Goal: Task Accomplishment & Management: Manage account settings

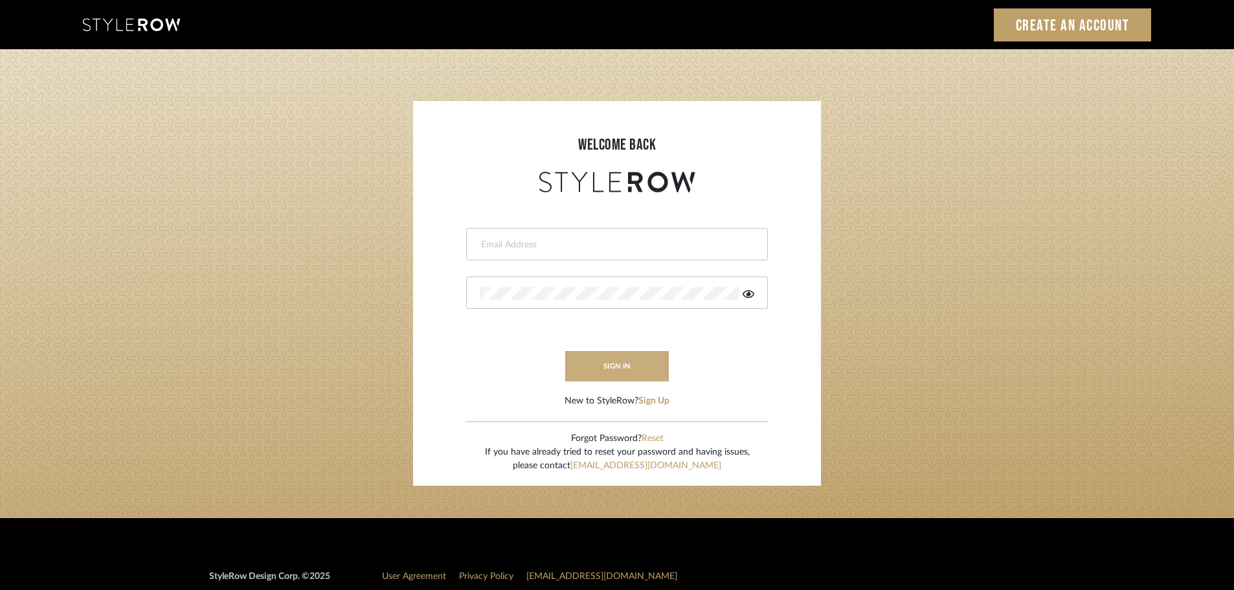
type input "peyton@studiodb.com"
click at [592, 361] on button "sign in" at bounding box center [617, 366] width 104 height 30
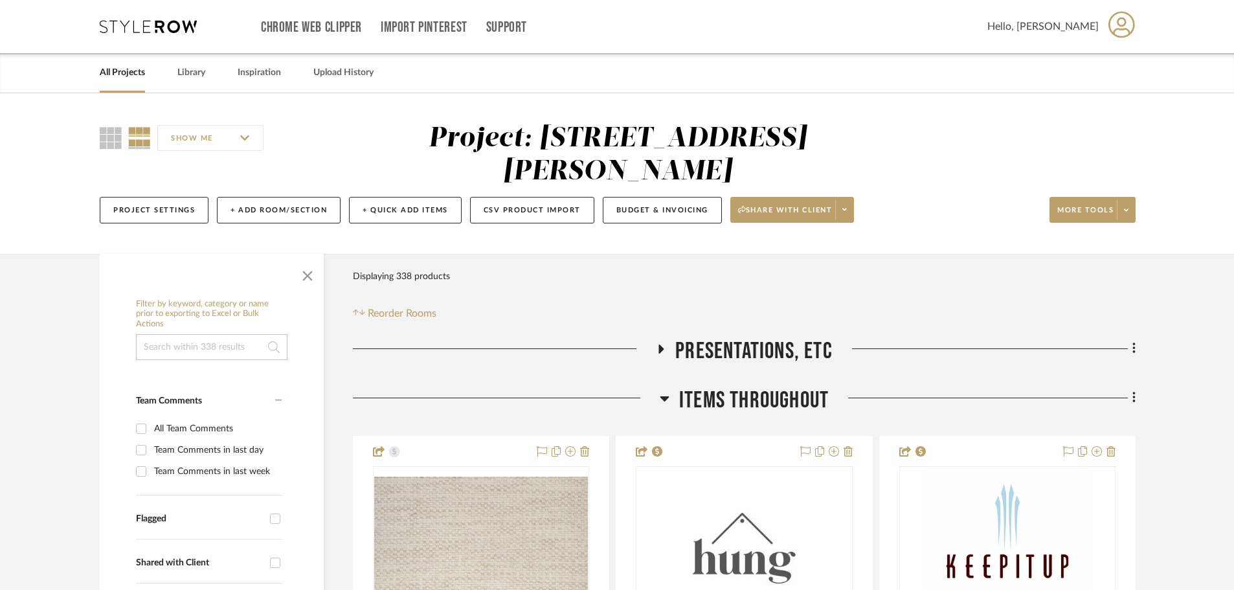
click at [276, 267] on div at bounding box center [212, 273] width 224 height 39
click at [311, 271] on span "button" at bounding box center [307, 273] width 31 height 31
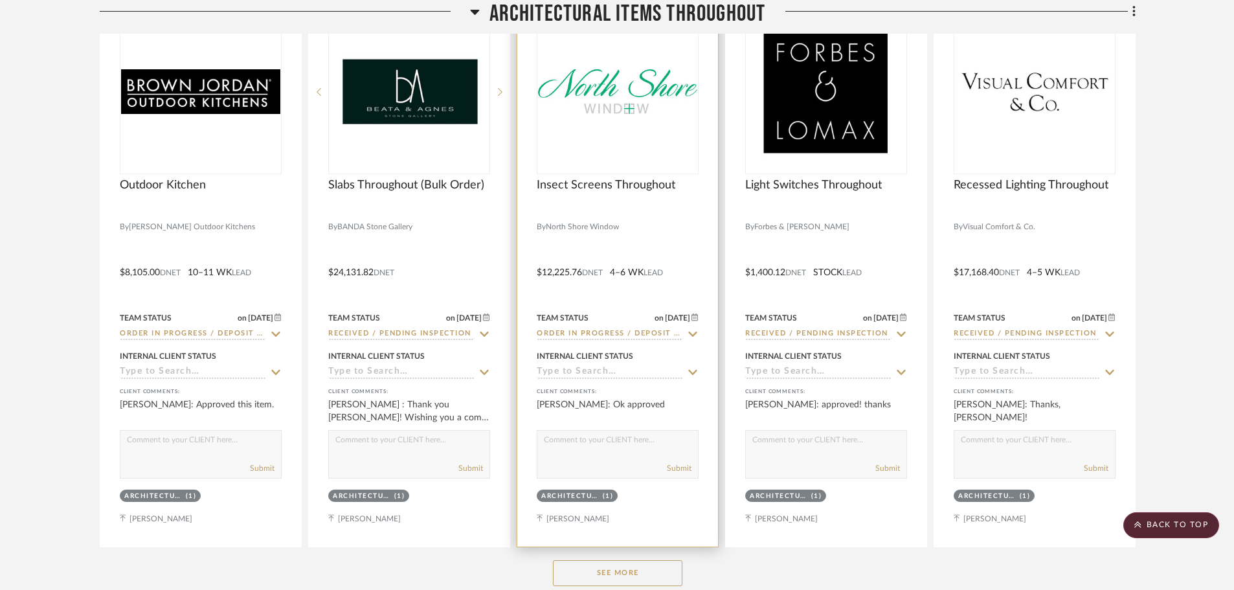
scroll to position [1295, 0]
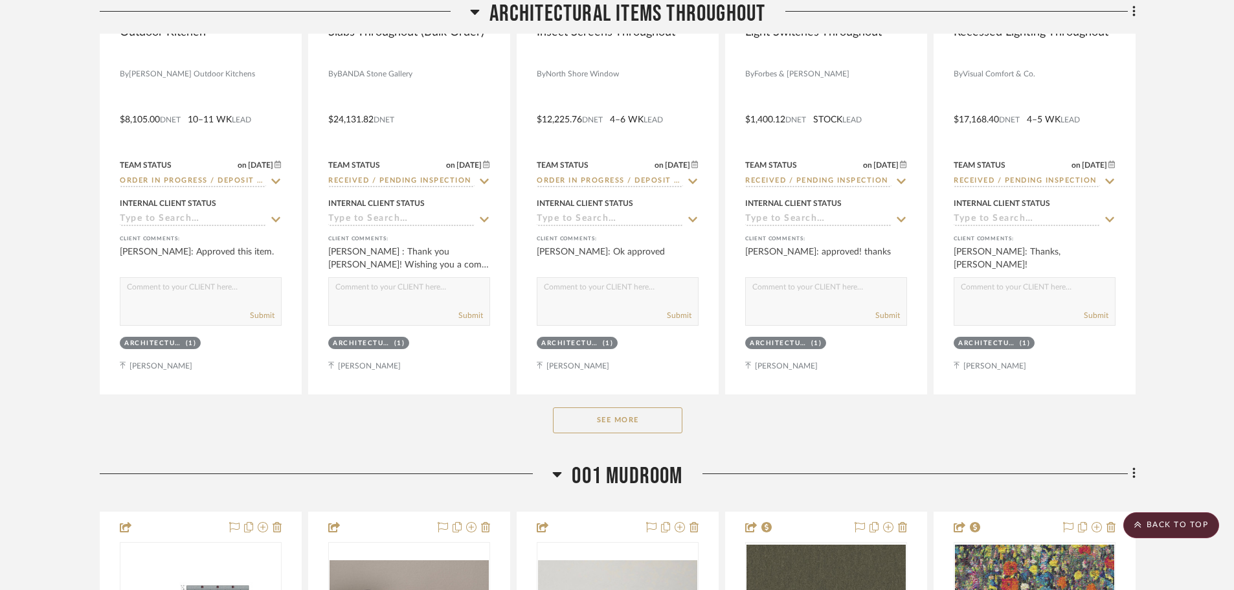
click at [651, 425] on button "See More" at bounding box center [617, 420] width 129 height 26
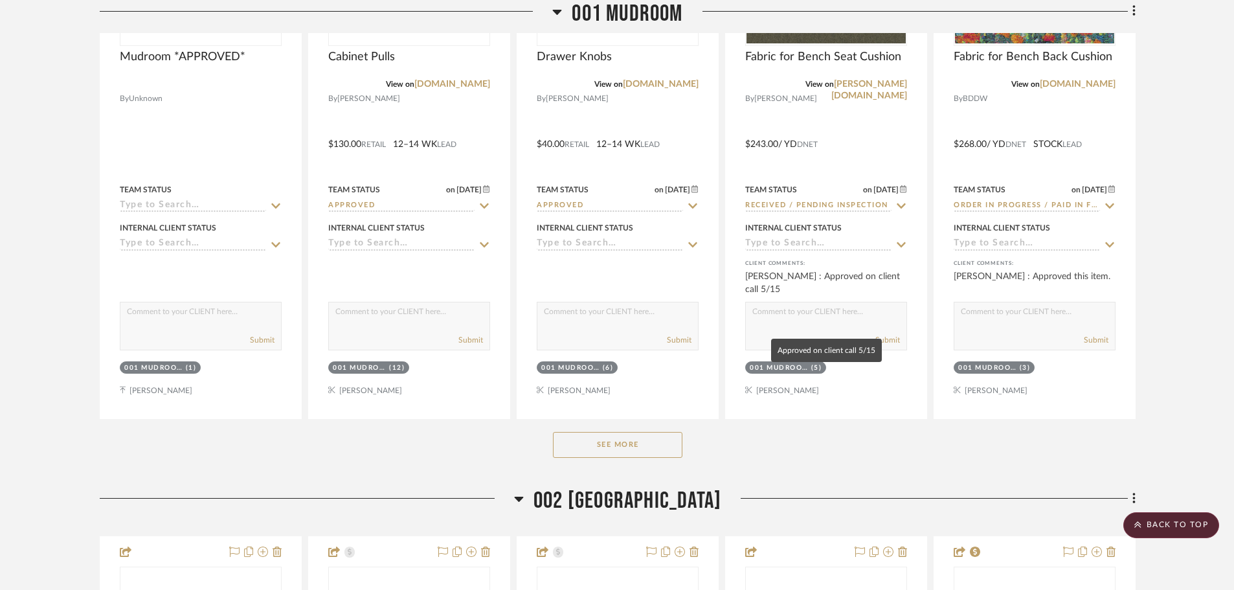
scroll to position [3107, 0]
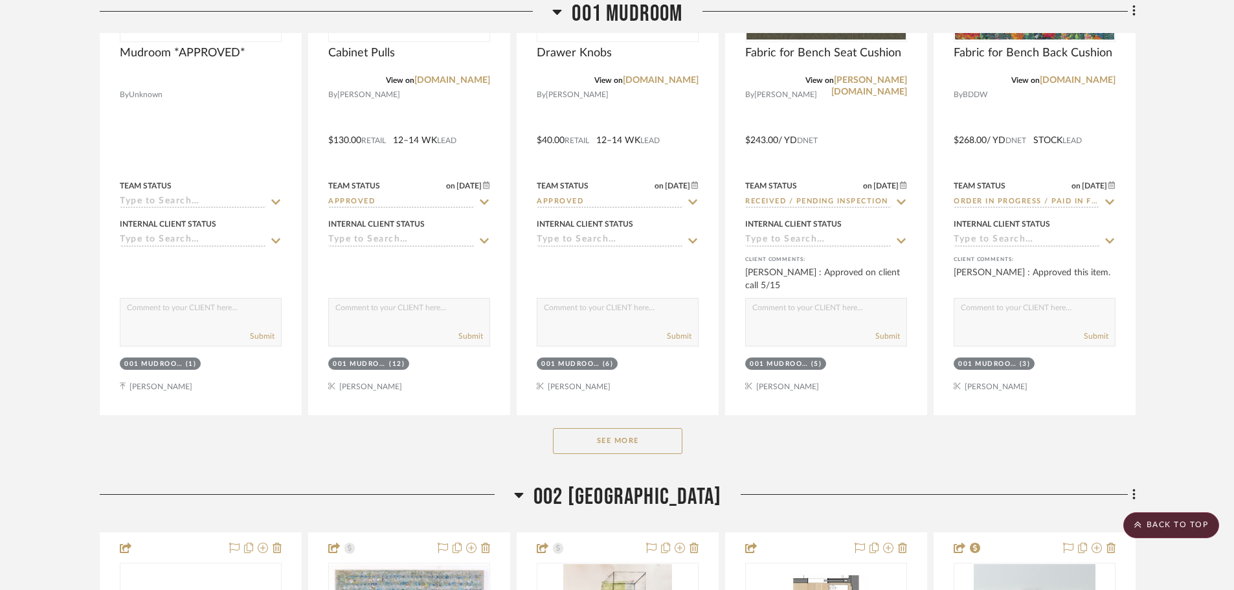
click at [654, 432] on button "See More" at bounding box center [617, 441] width 129 height 26
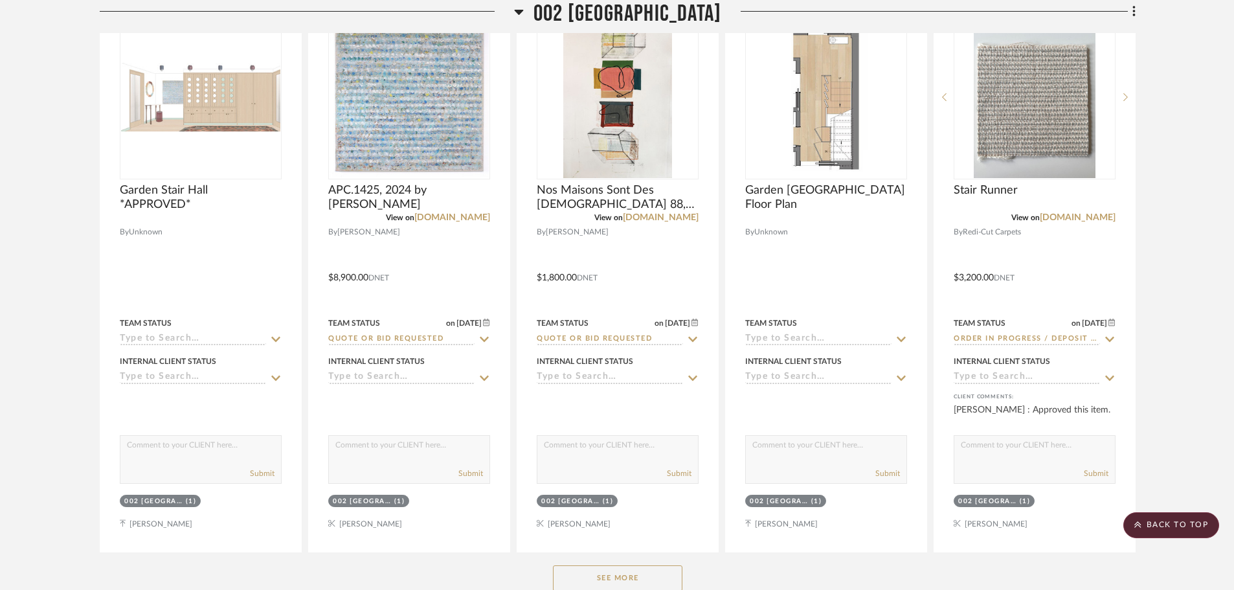
scroll to position [4337, 0]
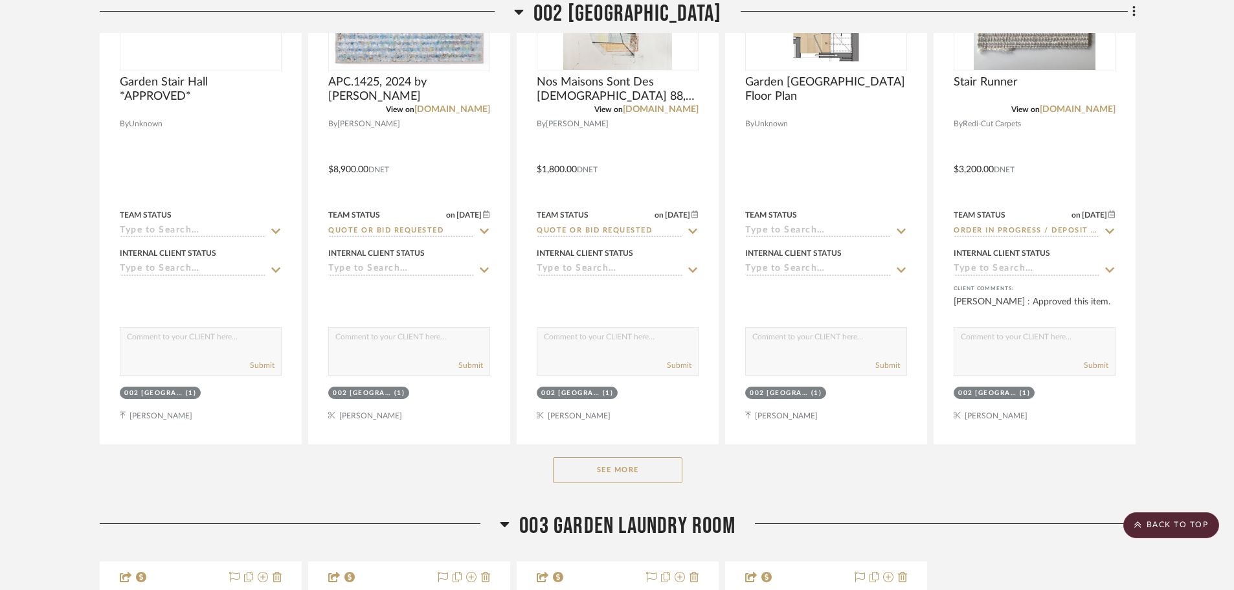
click at [590, 467] on button "See More" at bounding box center [617, 470] width 129 height 26
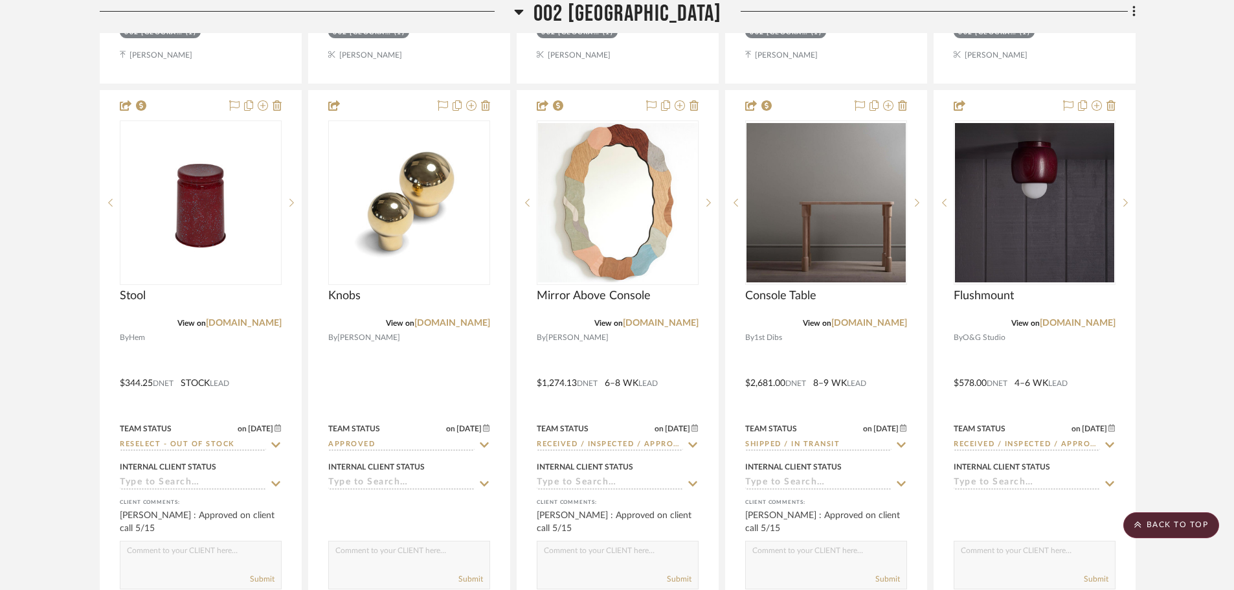
scroll to position [4725, 0]
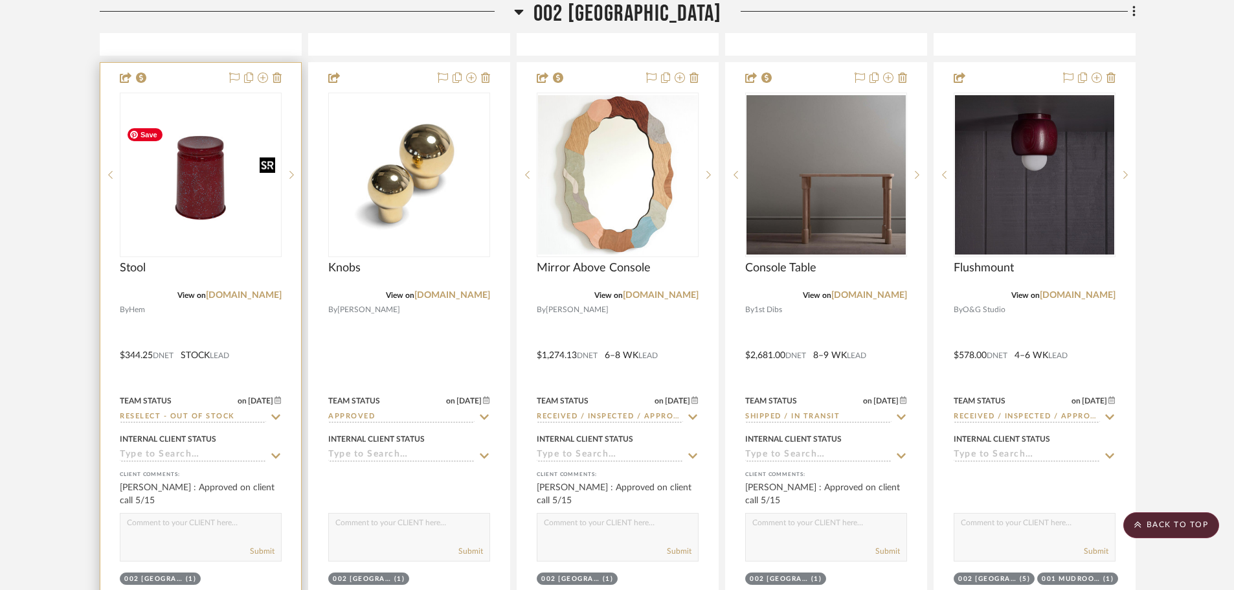
click at [208, 219] on img "0" at bounding box center [200, 175] width 159 height 106
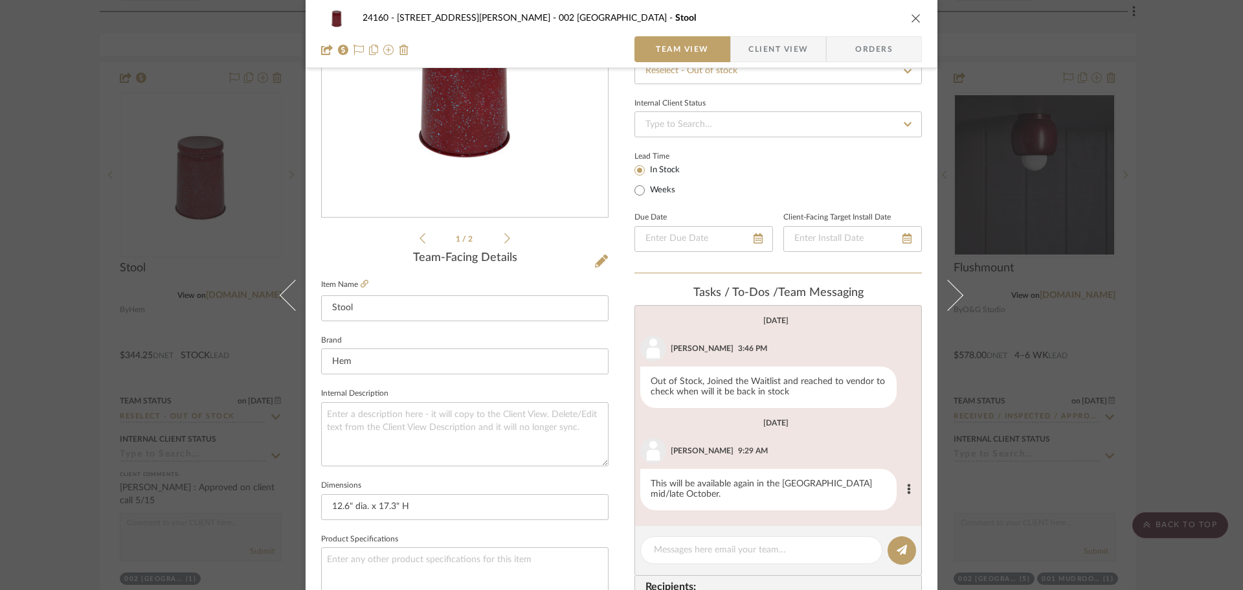
scroll to position [194, 0]
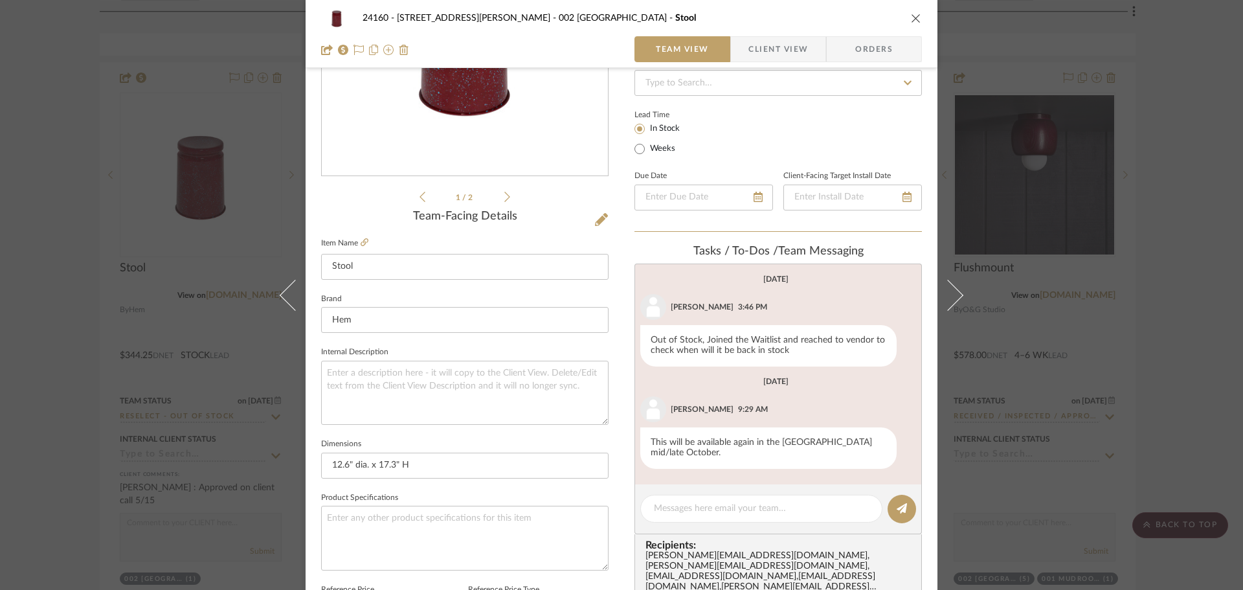
click at [1185, 351] on div "24160 - [STREET_ADDRESS] - [PERSON_NAME] 002 GARDEN STAIR HALL Stool Team View …" at bounding box center [621, 295] width 1243 height 590
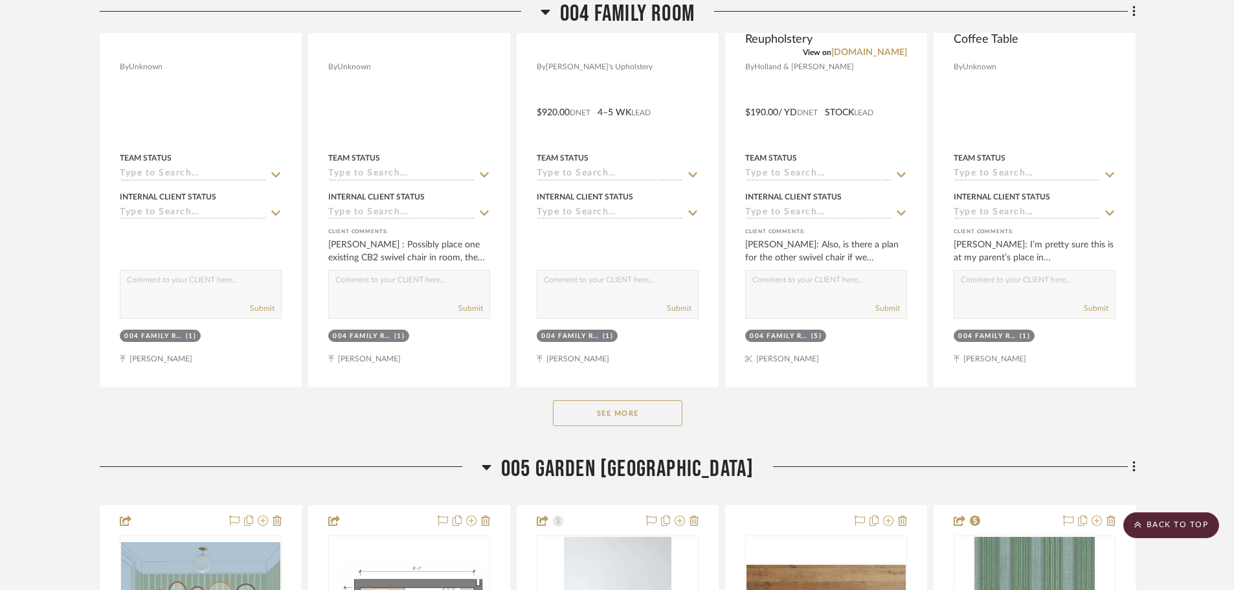
scroll to position [6861, 0]
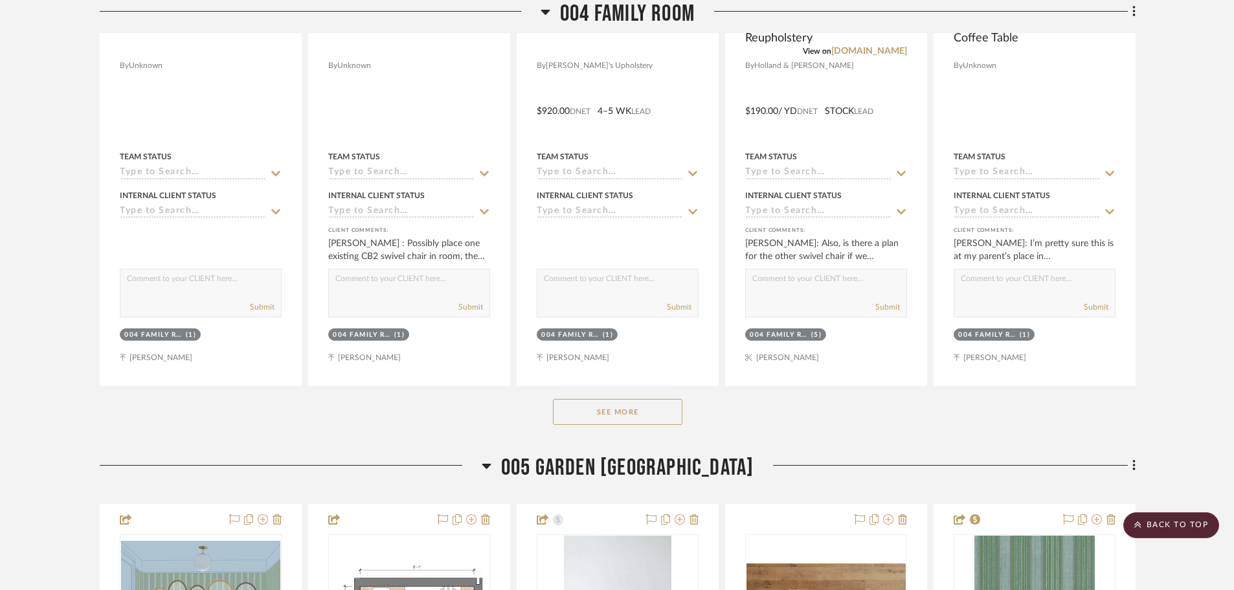
click at [628, 410] on button "See More" at bounding box center [617, 412] width 129 height 26
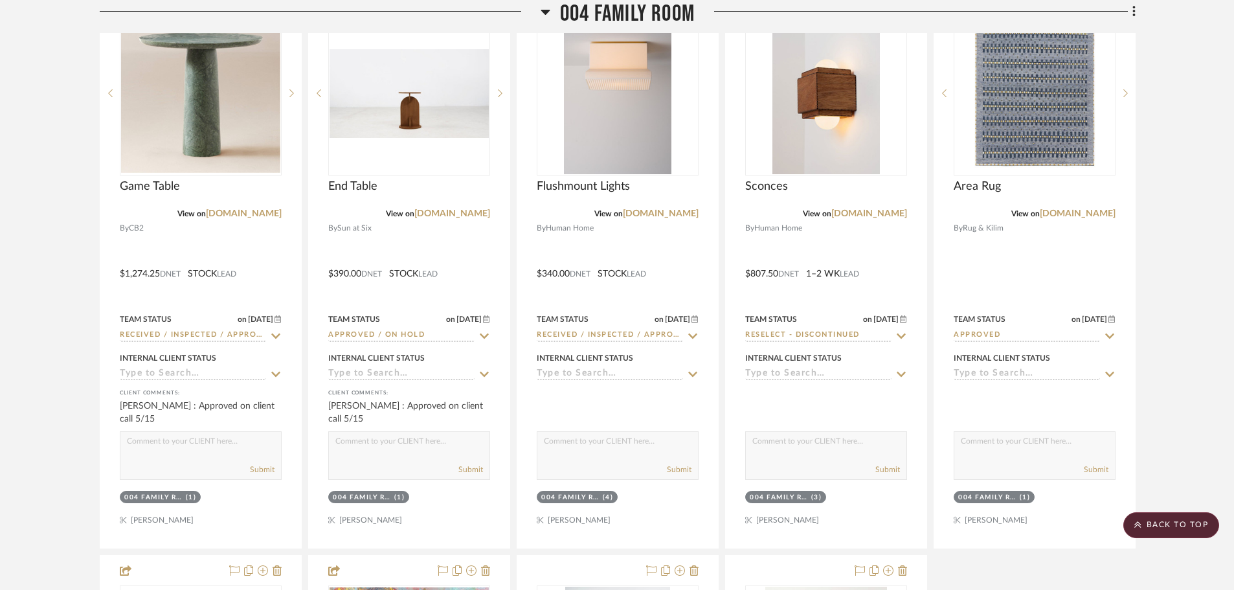
scroll to position [8350, 0]
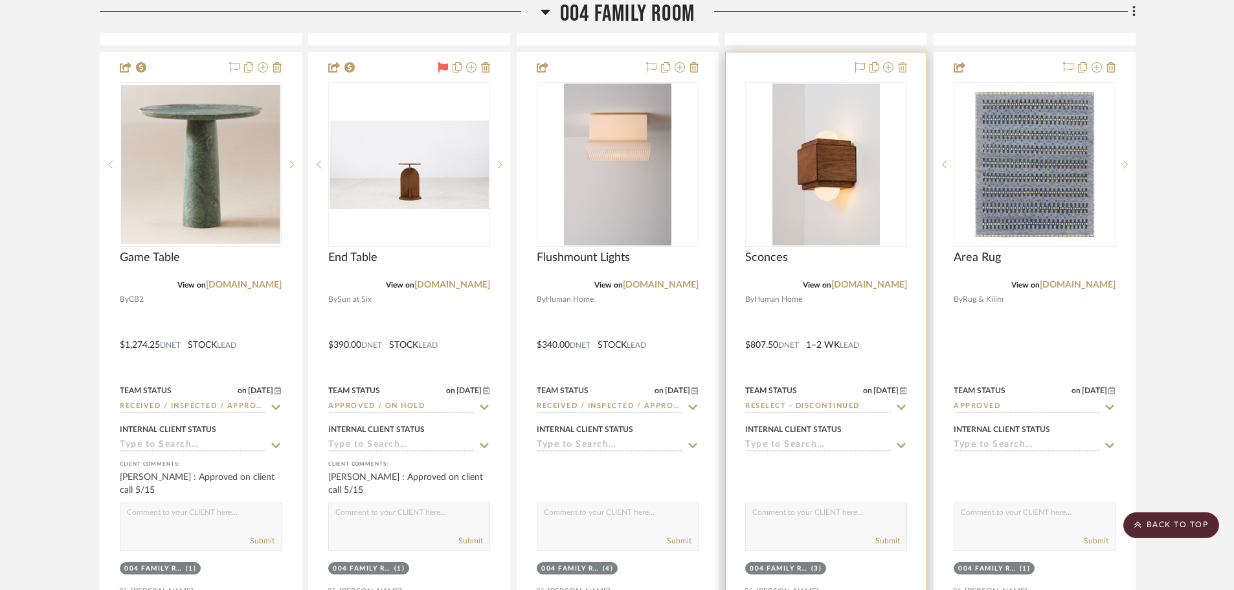
click at [905, 68] on icon at bounding box center [902, 67] width 9 height 10
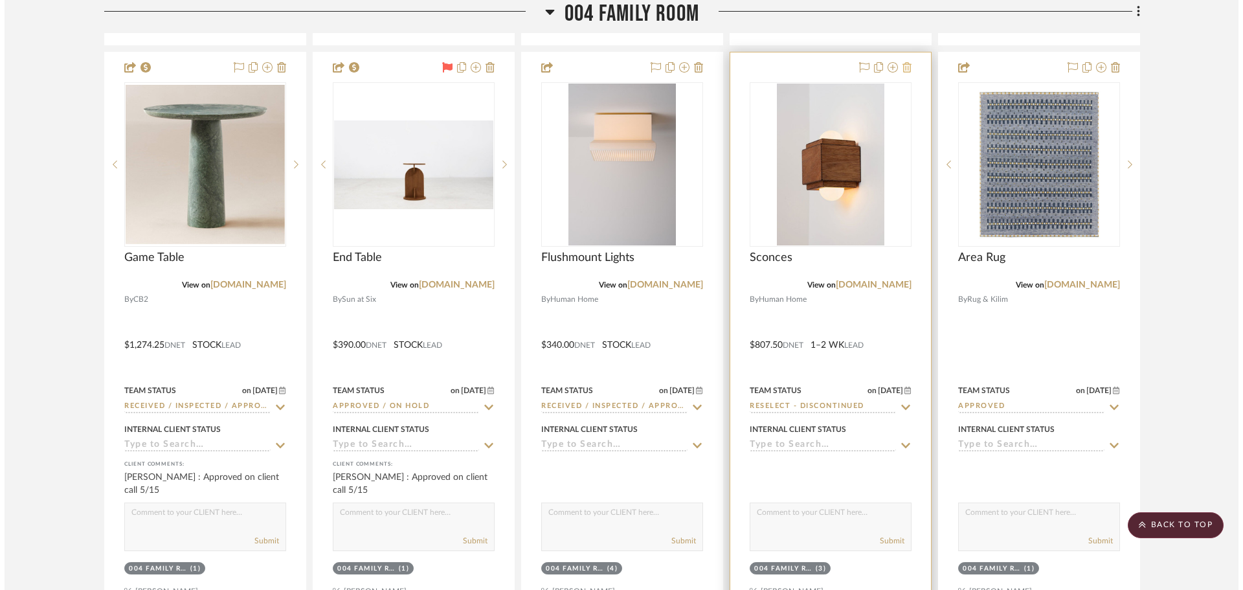
scroll to position [0, 0]
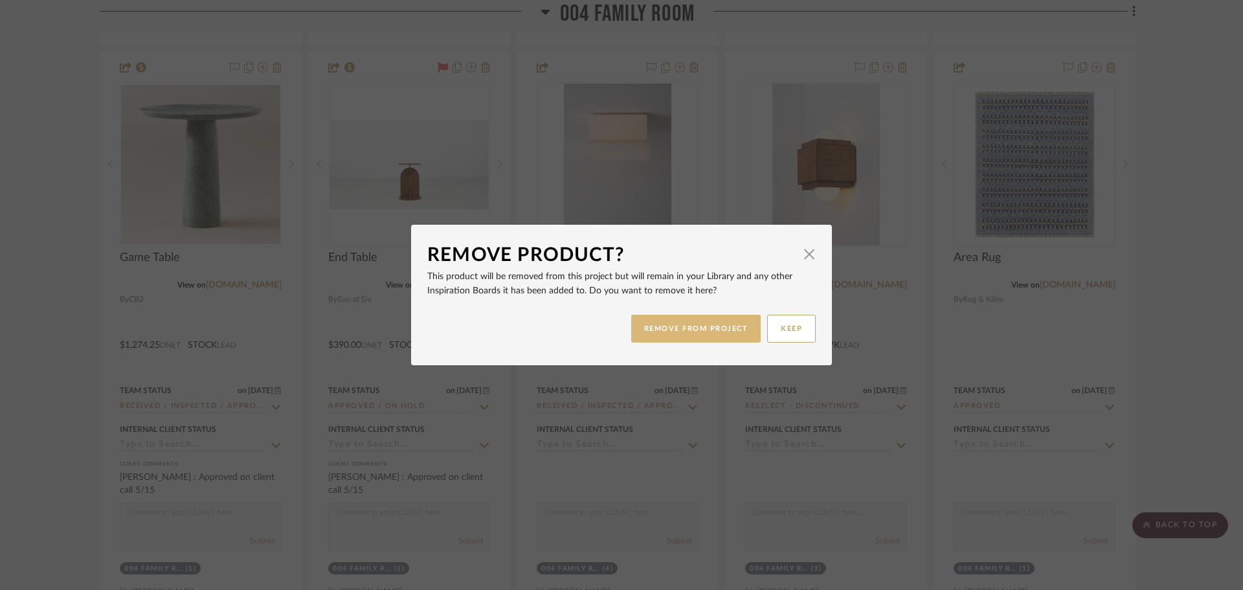
click at [702, 339] on button "REMOVE FROM PROJECT" at bounding box center [696, 329] width 130 height 28
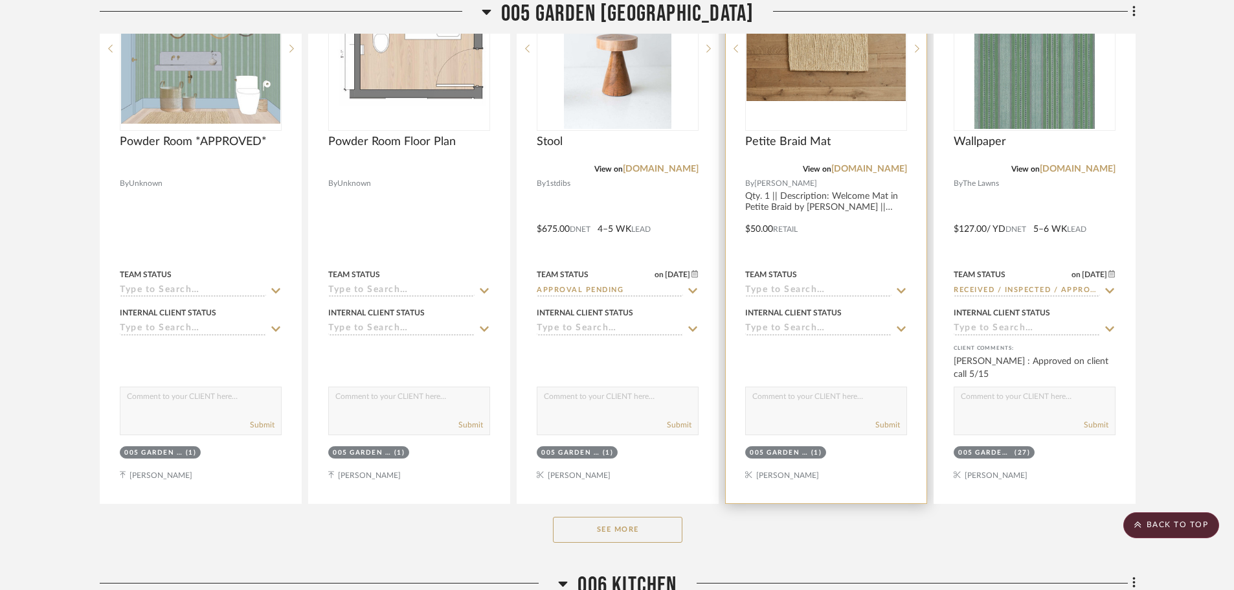
scroll to position [9839, 0]
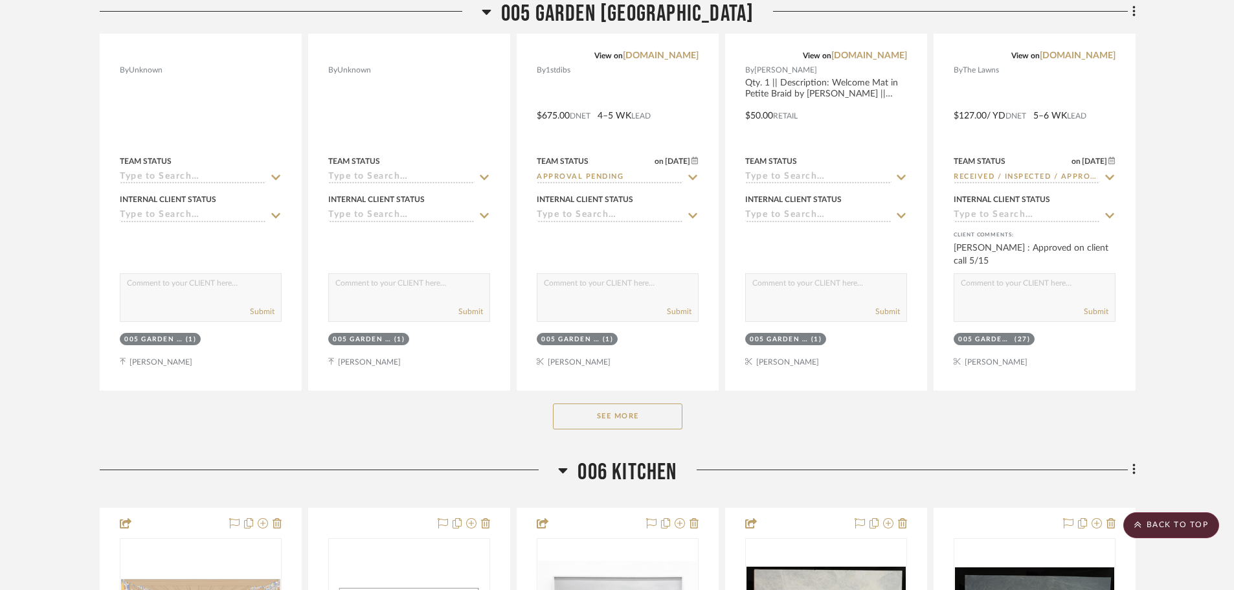
click at [597, 418] on button "See More" at bounding box center [617, 416] width 129 height 26
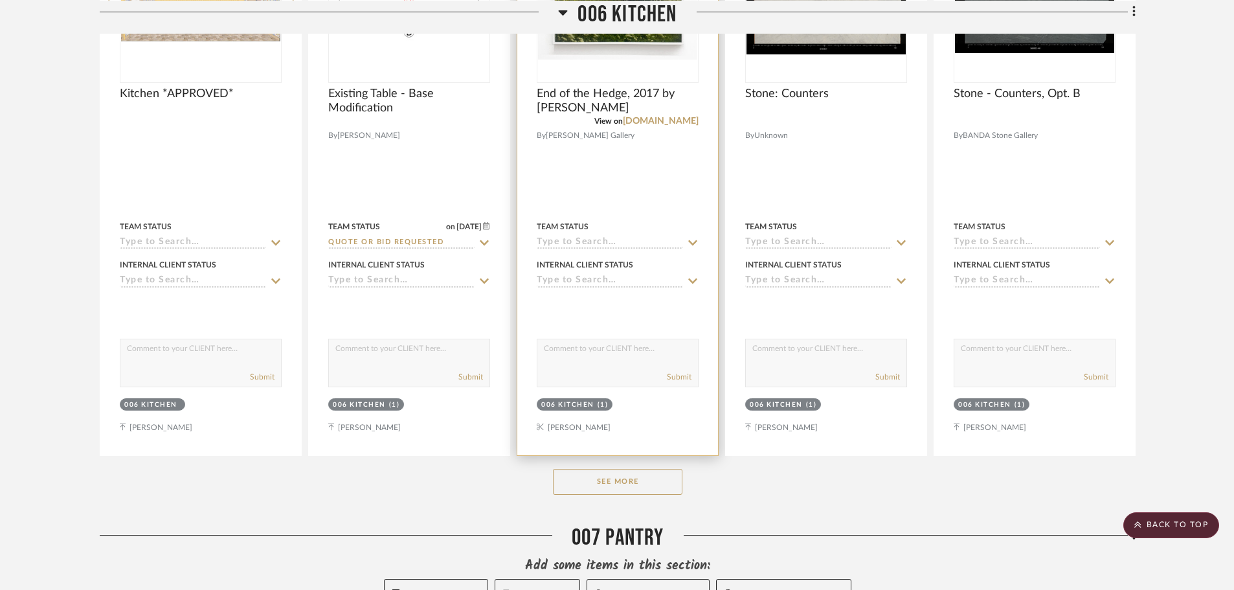
scroll to position [11069, 0]
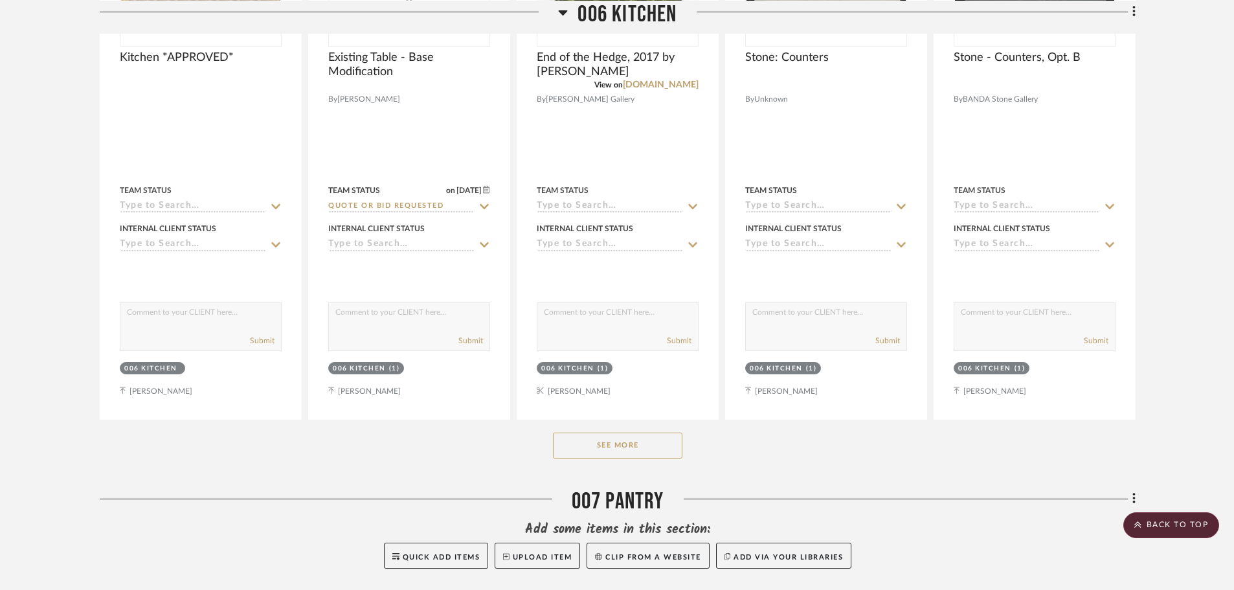
click at [663, 446] on button "See More" at bounding box center [617, 445] width 129 height 26
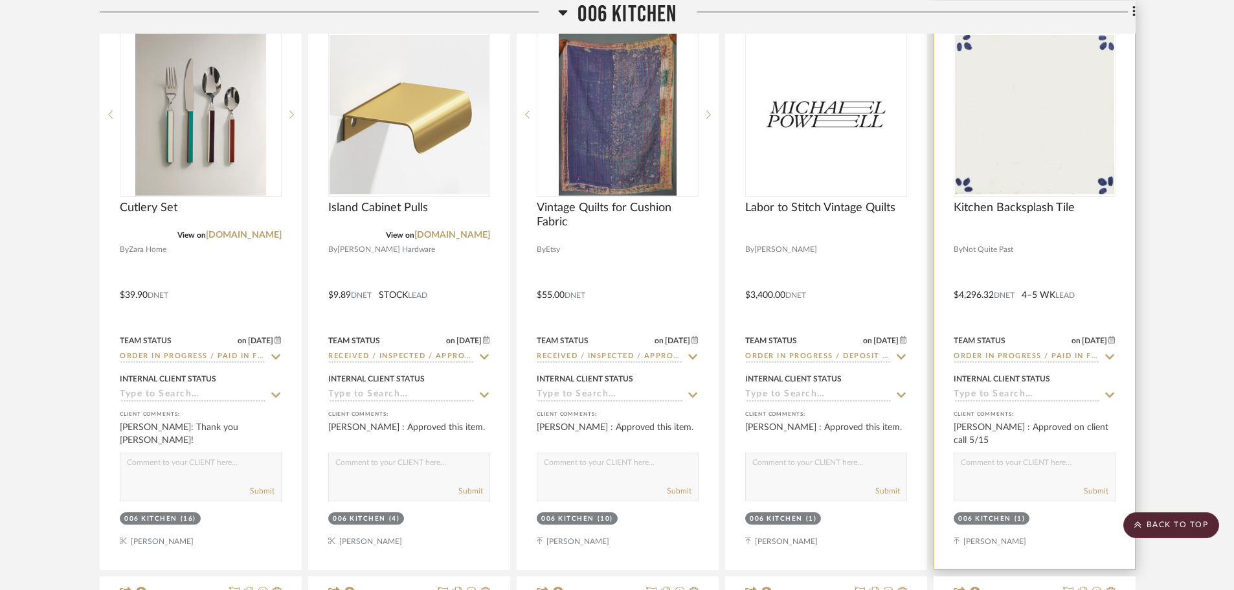
scroll to position [11457, 0]
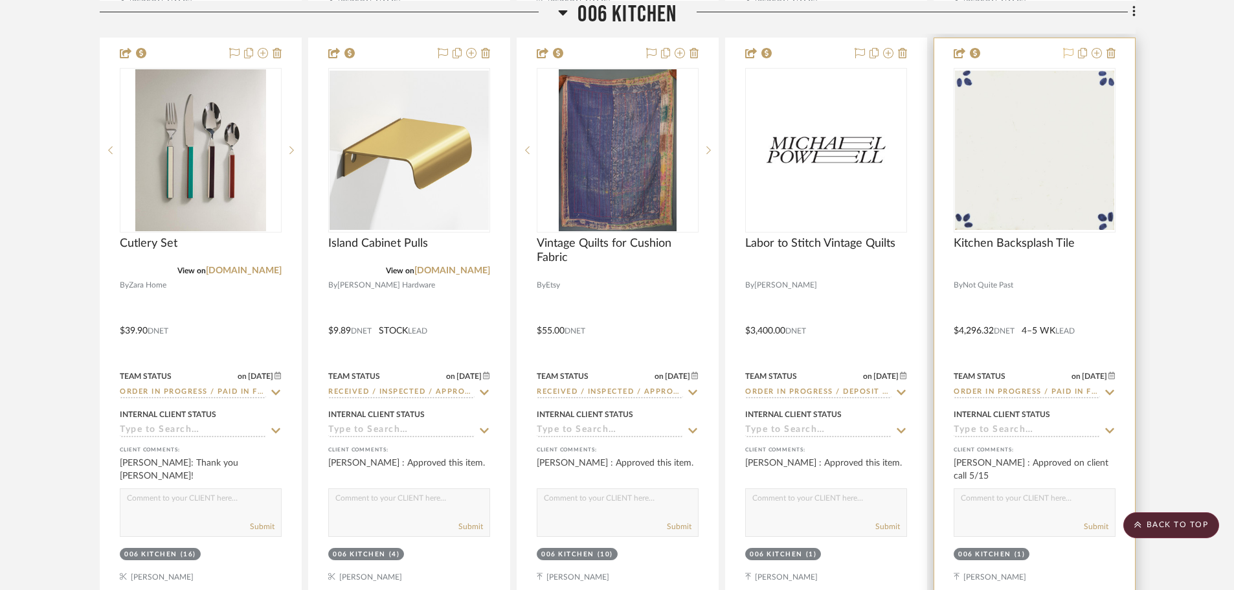
click at [1067, 52] on icon at bounding box center [1068, 53] width 10 height 10
click at [1033, 204] on img "0" at bounding box center [1034, 150] width 159 height 159
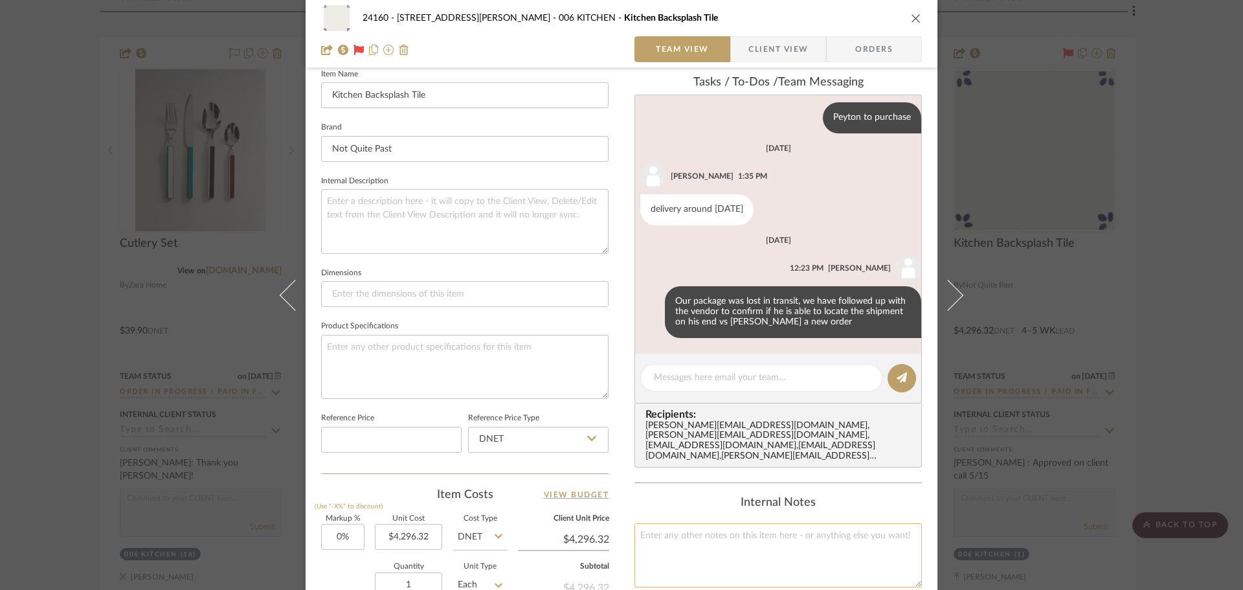
scroll to position [388, 0]
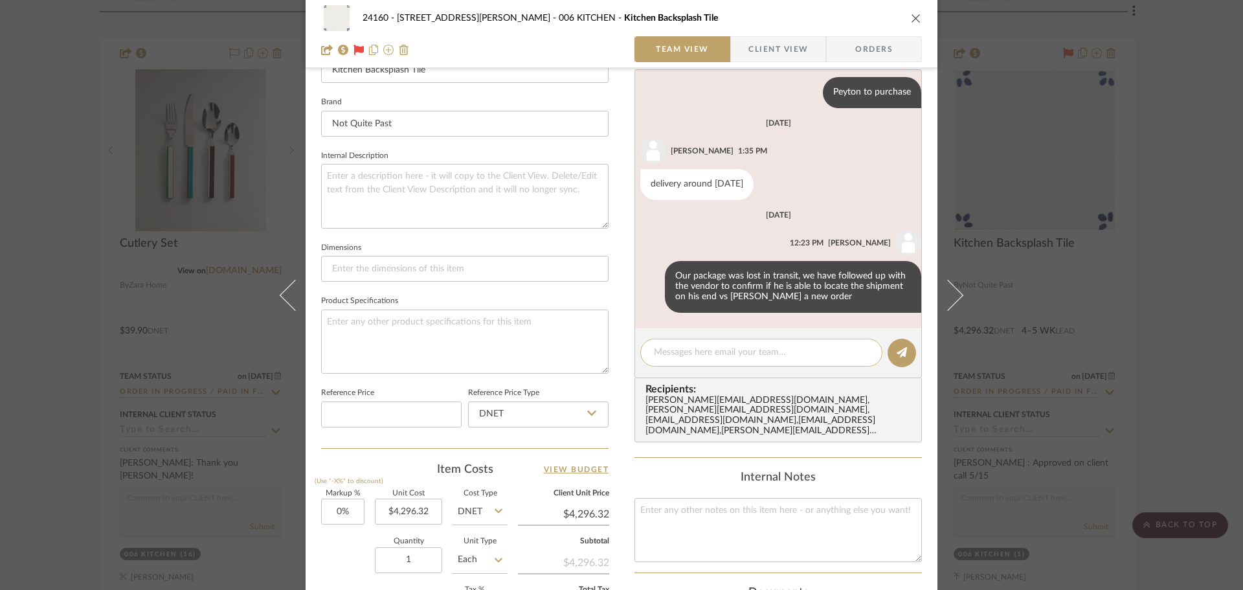
click at [714, 348] on textarea at bounding box center [761, 353] width 215 height 14
click at [784, 346] on textarea "awaiting vendor confirmation on" at bounding box center [761, 353] width 215 height 14
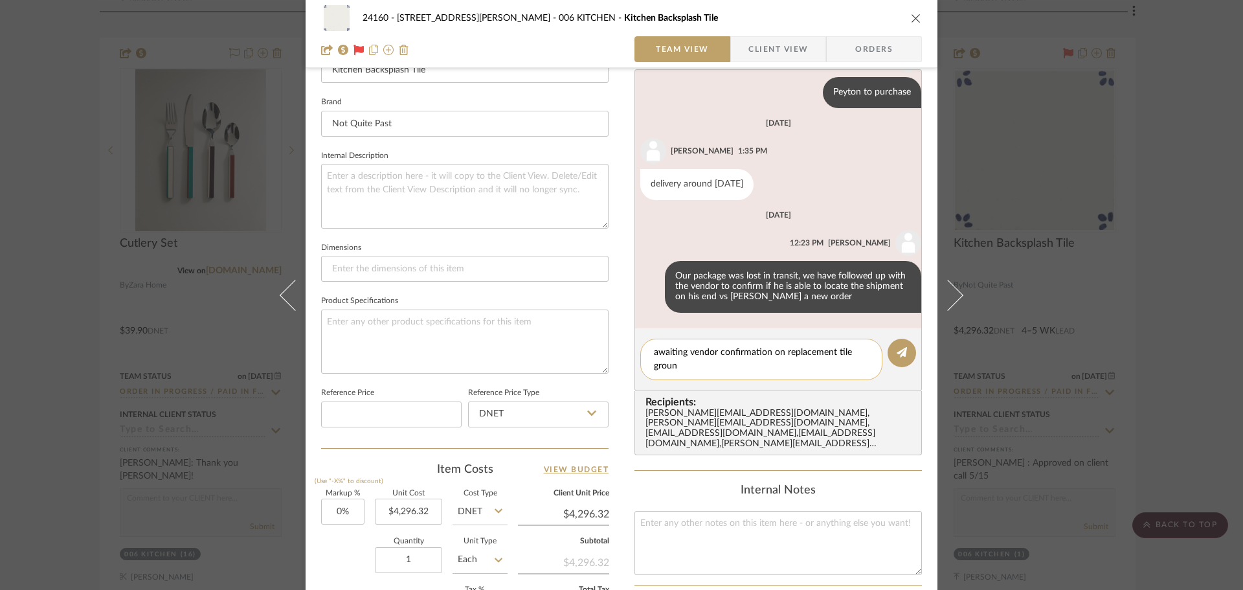
type textarea "awaiting vendor confirmation on replacement tile ground"
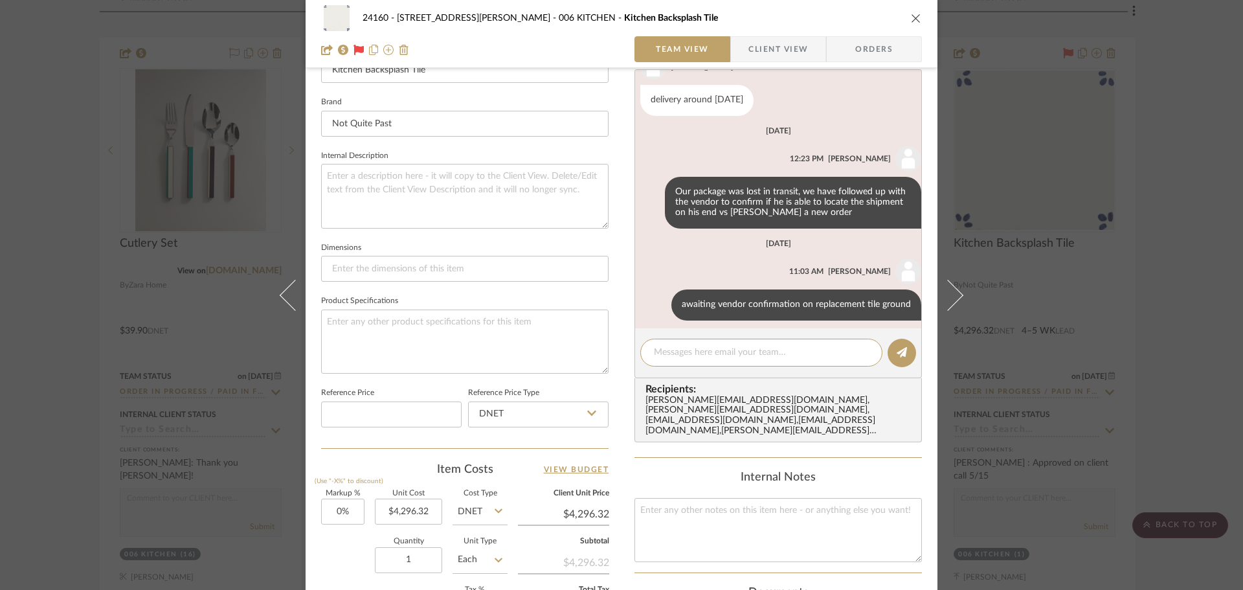
scroll to position [146, 0]
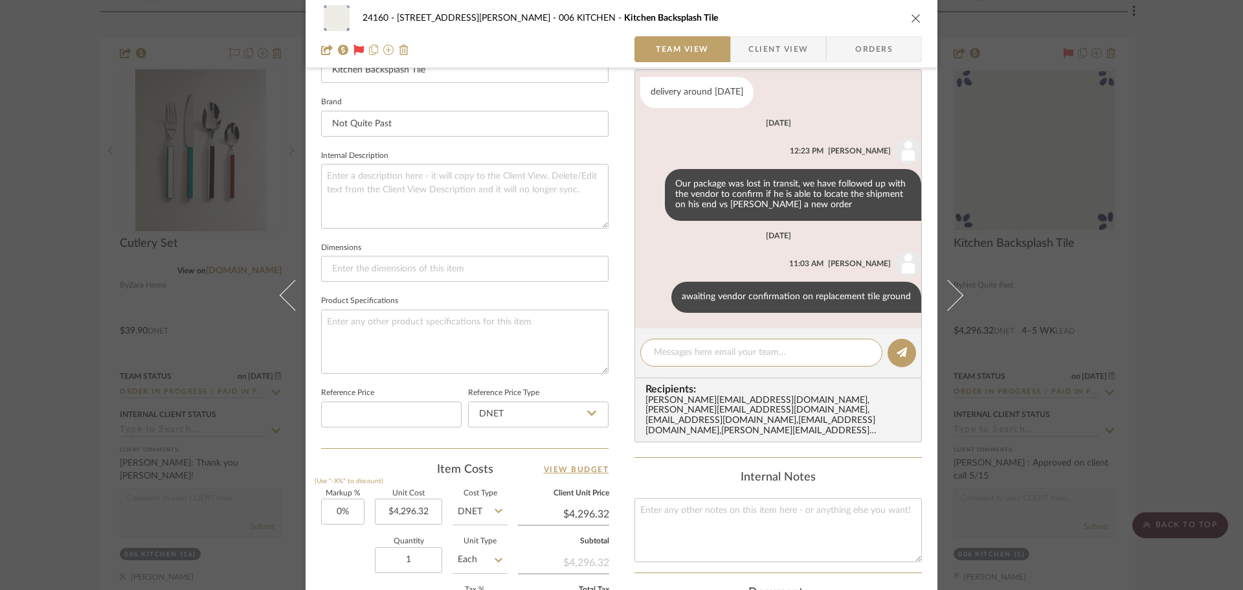
click at [1115, 262] on div "24160 - [STREET_ADDRESS] - [PERSON_NAME] 006 KITCHEN Kitchen Backsplash Tile Te…" at bounding box center [621, 295] width 1243 height 590
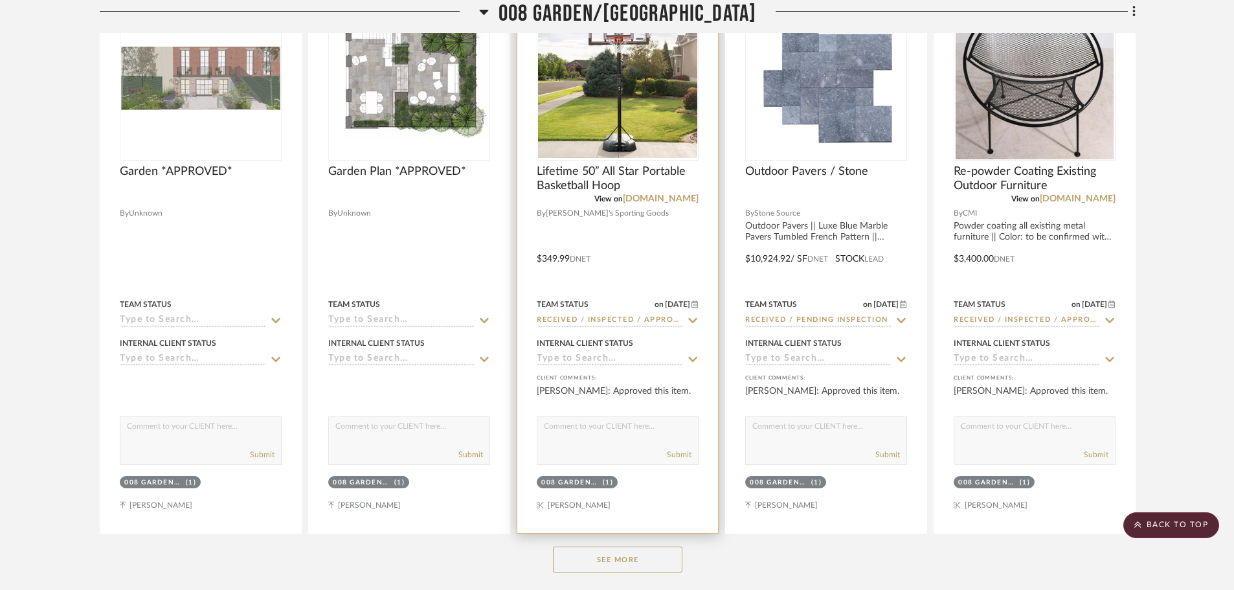
scroll to position [13593, 0]
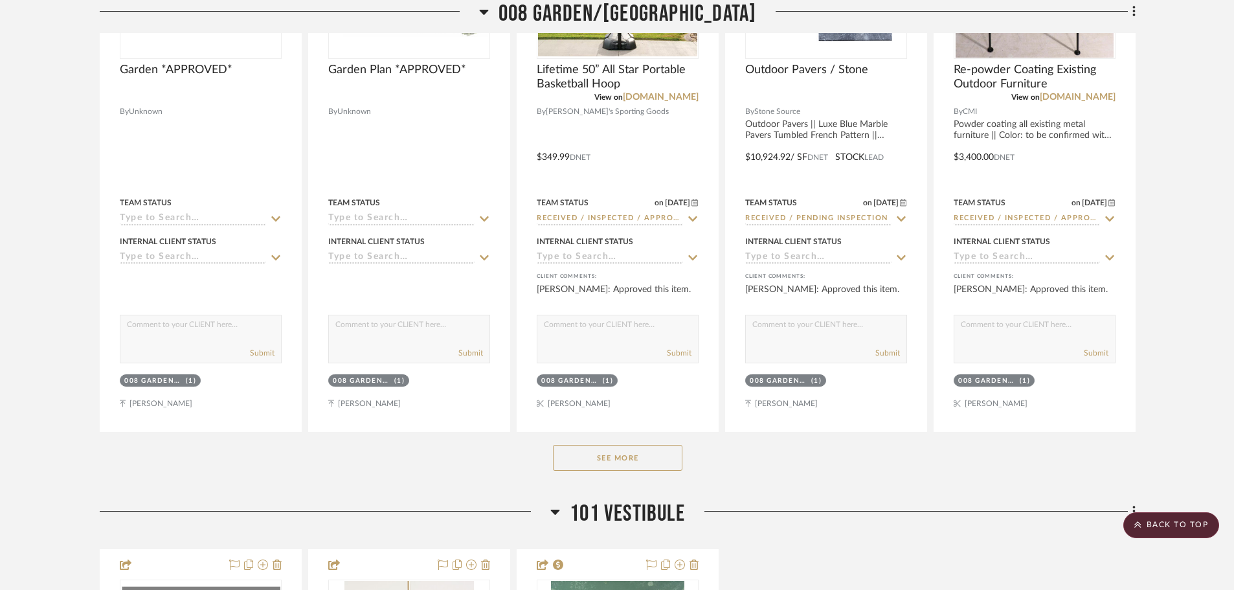
click at [595, 447] on button "See More" at bounding box center [617, 458] width 129 height 26
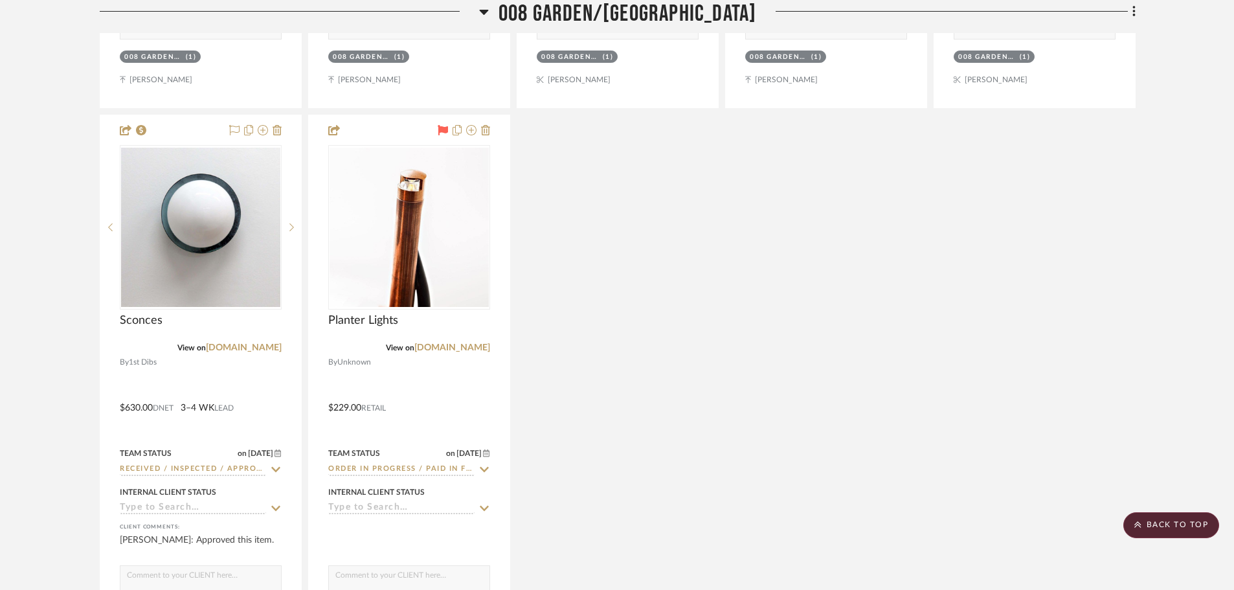
scroll to position [13982, 0]
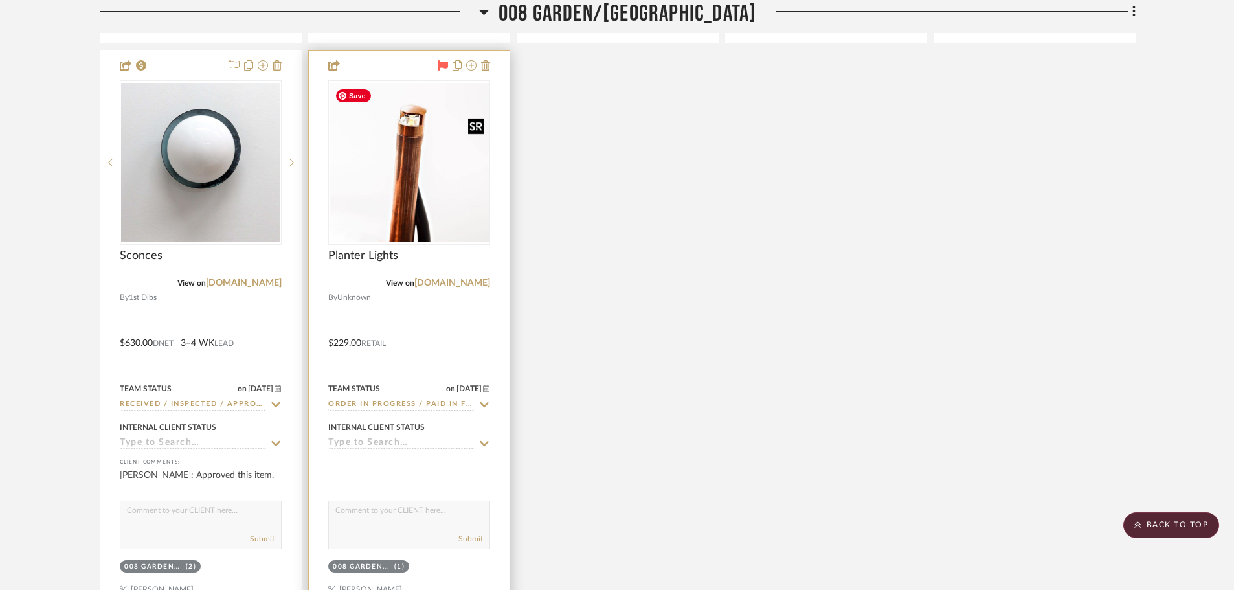
click at [443, 199] on img "0" at bounding box center [408, 162] width 159 height 159
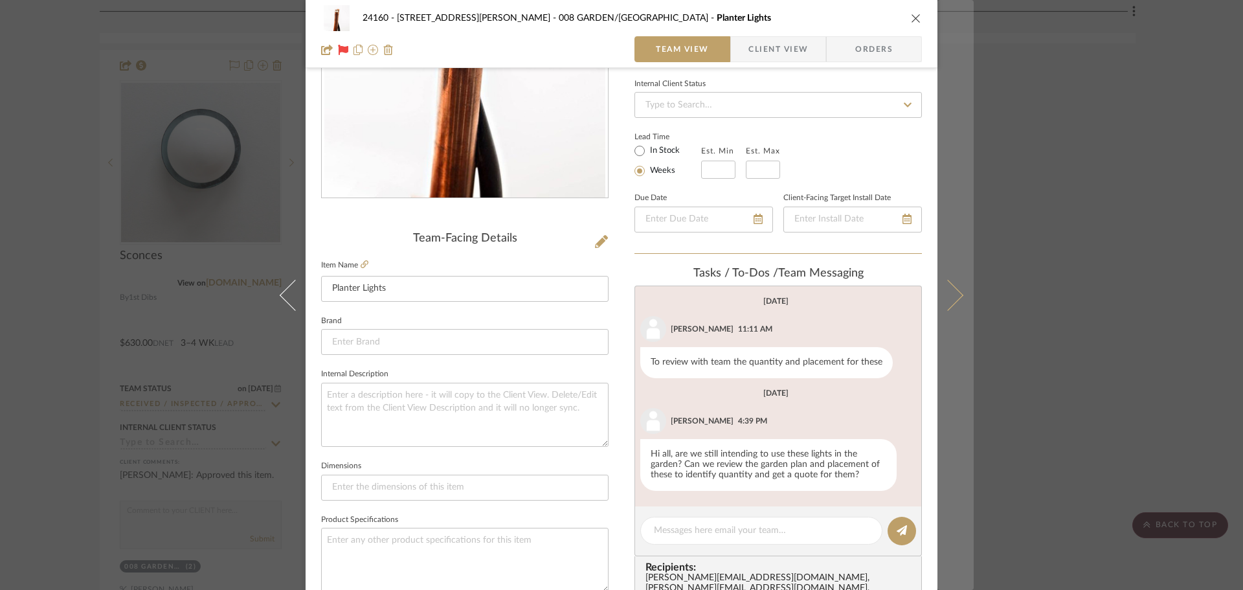
scroll to position [0, 0]
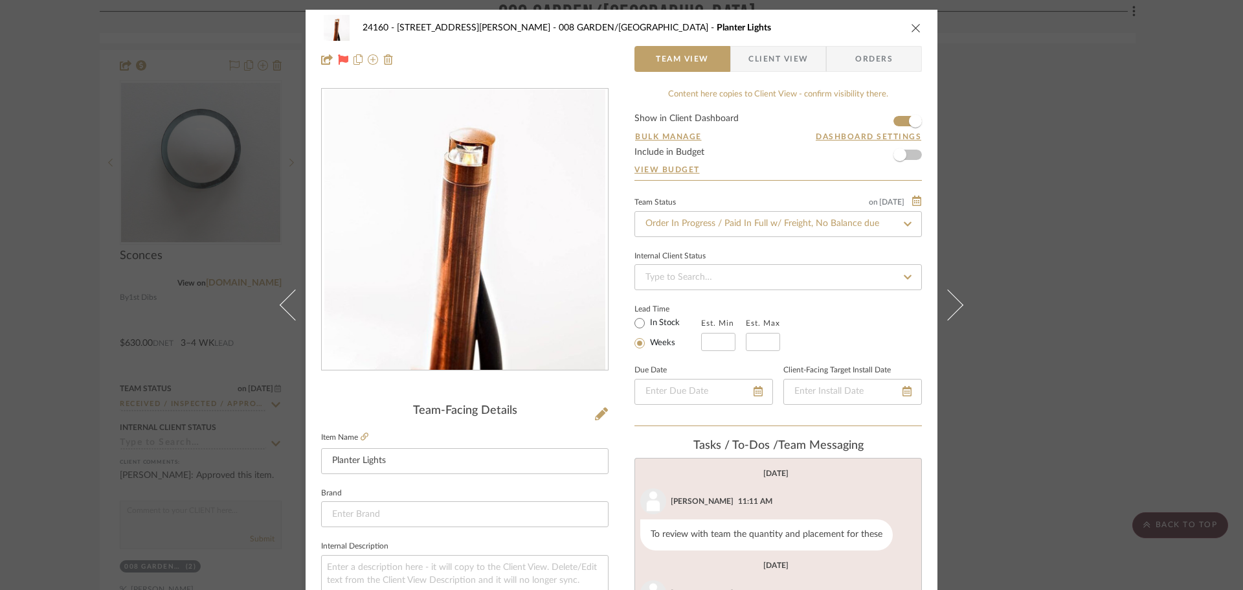
click at [340, 59] on icon at bounding box center [343, 59] width 10 height 10
click at [1146, 198] on div "24160 - [STREET_ADDRESS] - [PERSON_NAME] 008 GARDEN/TERRACE Planter Lights Team…" at bounding box center [621, 295] width 1243 height 590
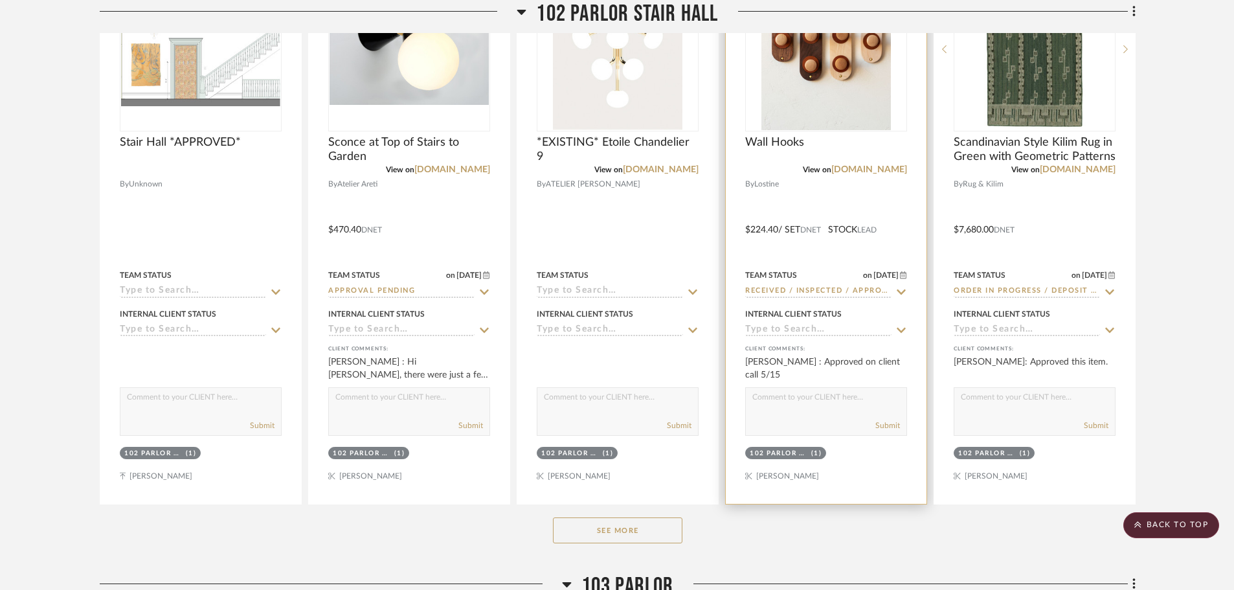
scroll to position [15470, 0]
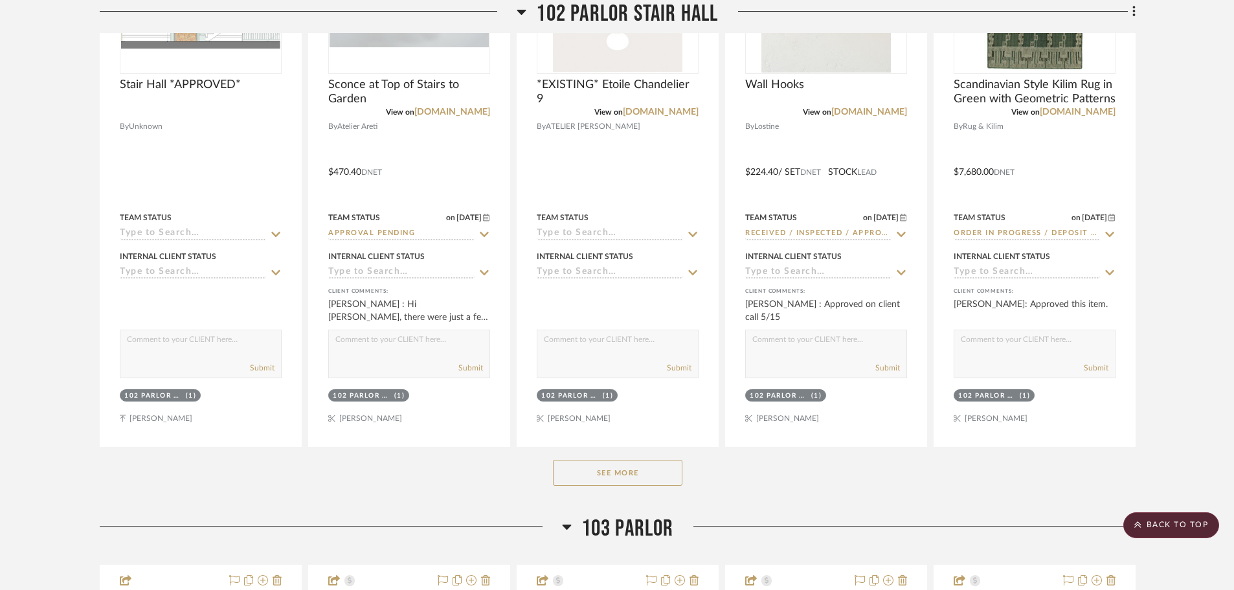
click at [652, 473] on button "See More" at bounding box center [617, 473] width 129 height 26
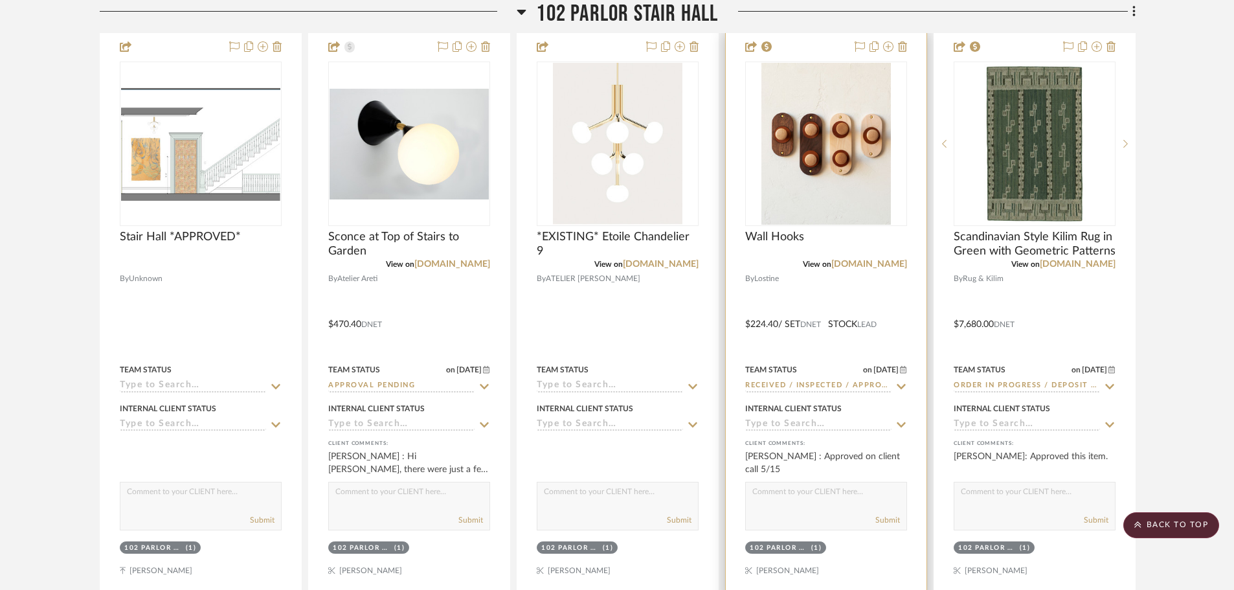
scroll to position [15341, 0]
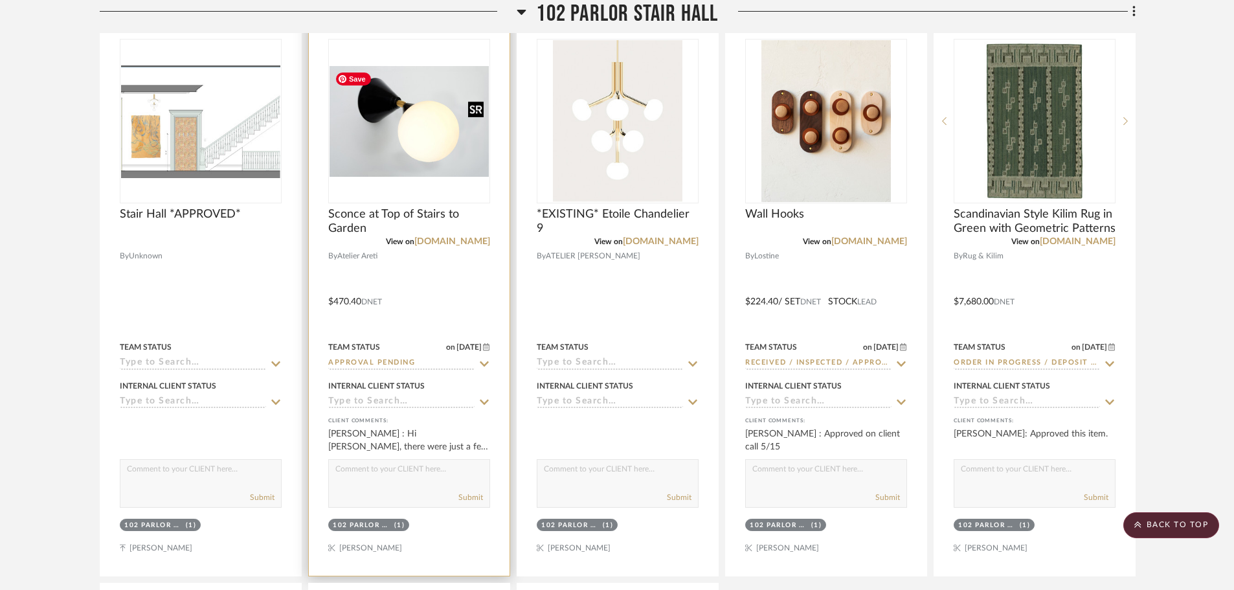
click at [0, 0] on img at bounding box center [0, 0] width 0 height 0
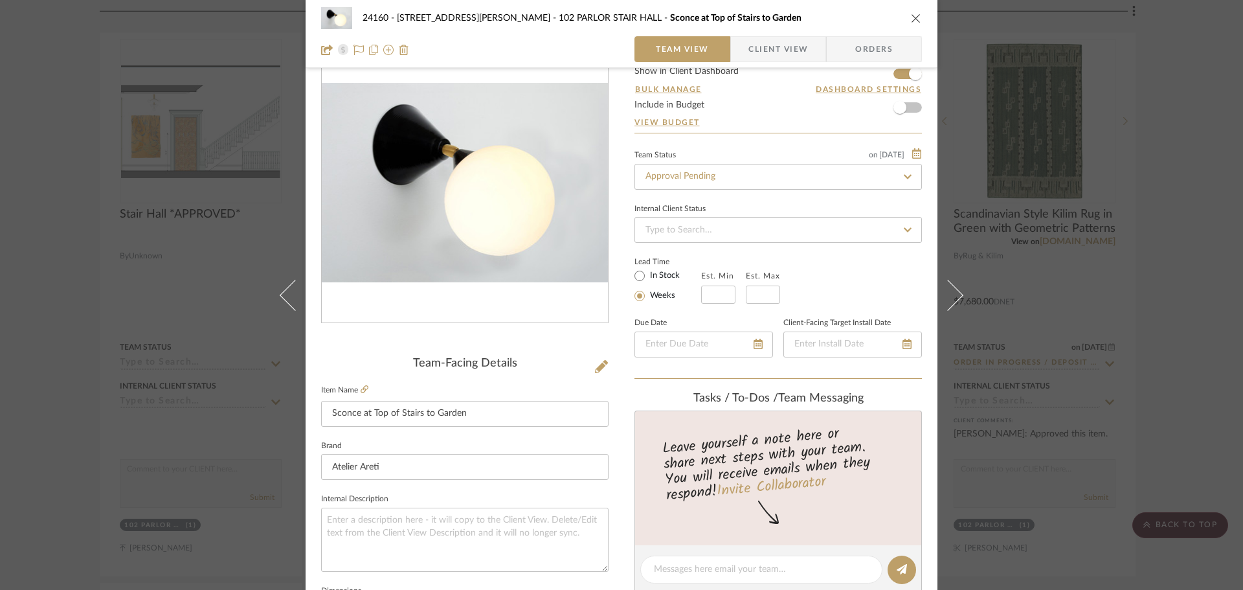
scroll to position [0, 0]
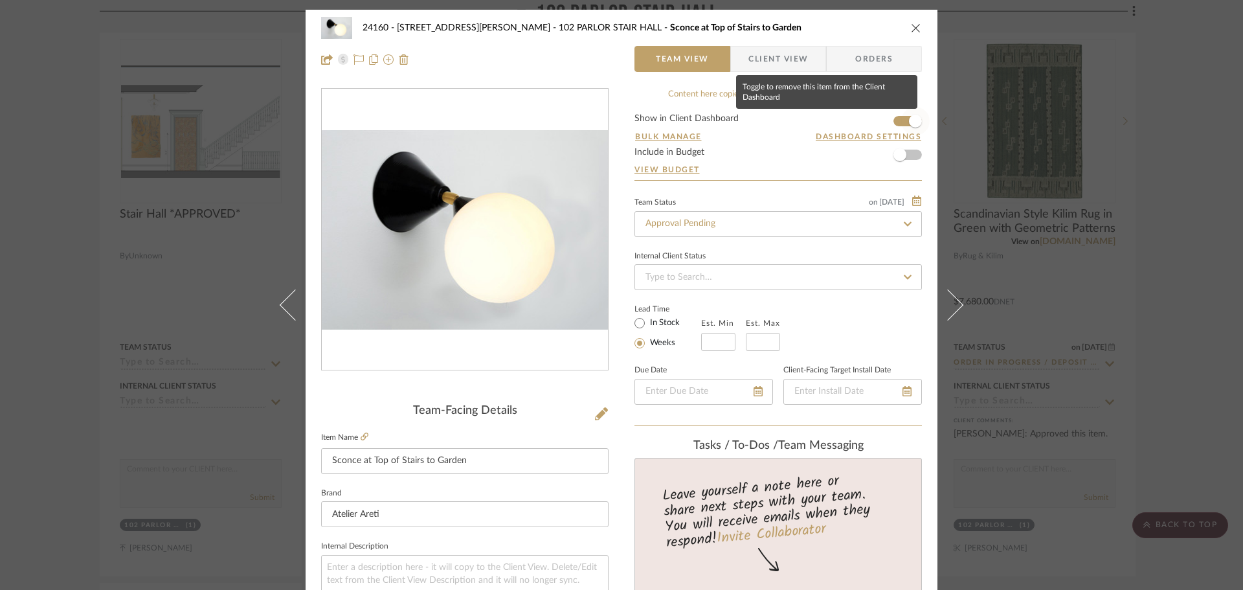
click at [909, 118] on span "button" at bounding box center [915, 121] width 13 height 13
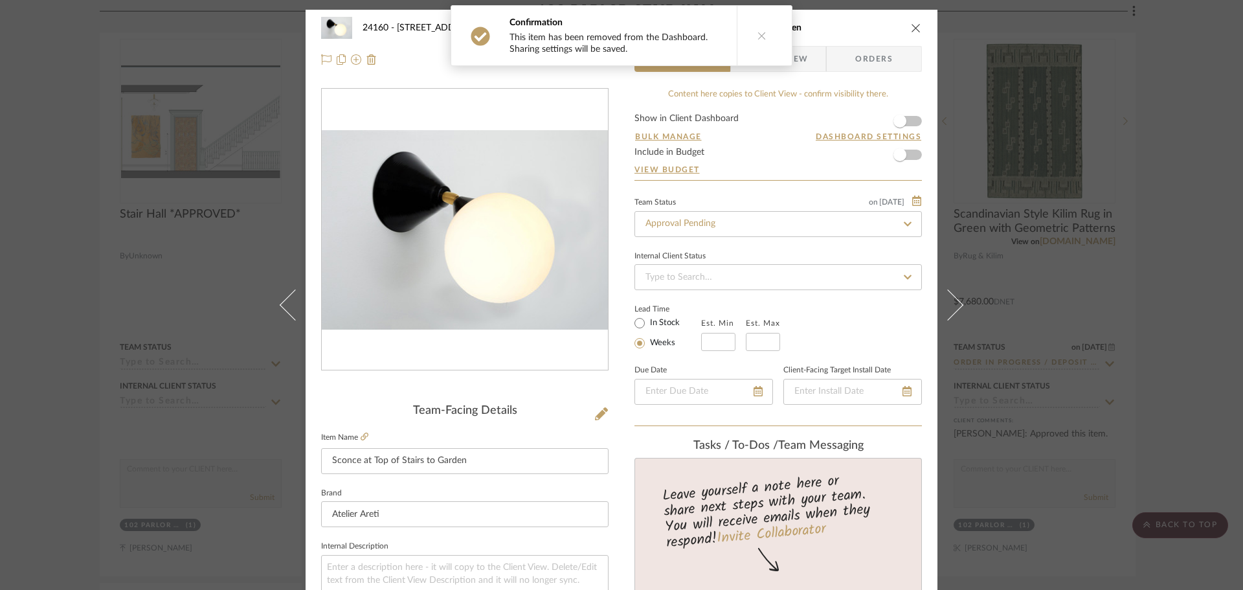
click at [752, 39] on button at bounding box center [762, 36] width 50 height 60
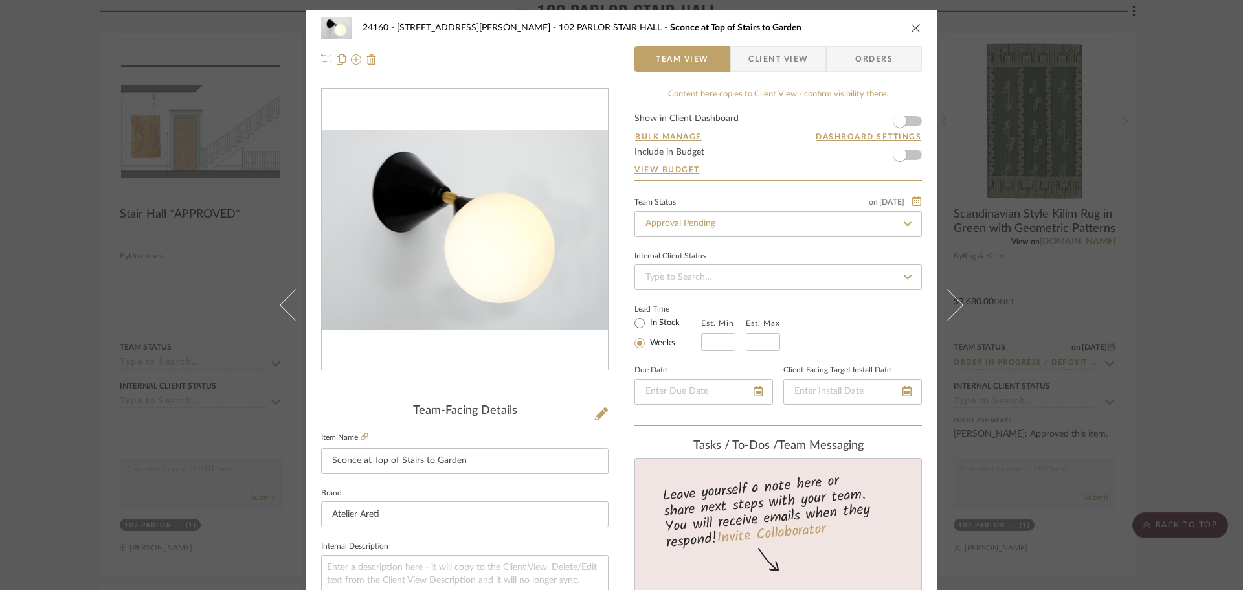
click at [1207, 307] on div "24160 - [STREET_ADDRESS] - [PERSON_NAME] 102 PARLOR STAIR HALL Sconce at Top of…" at bounding box center [621, 295] width 1243 height 590
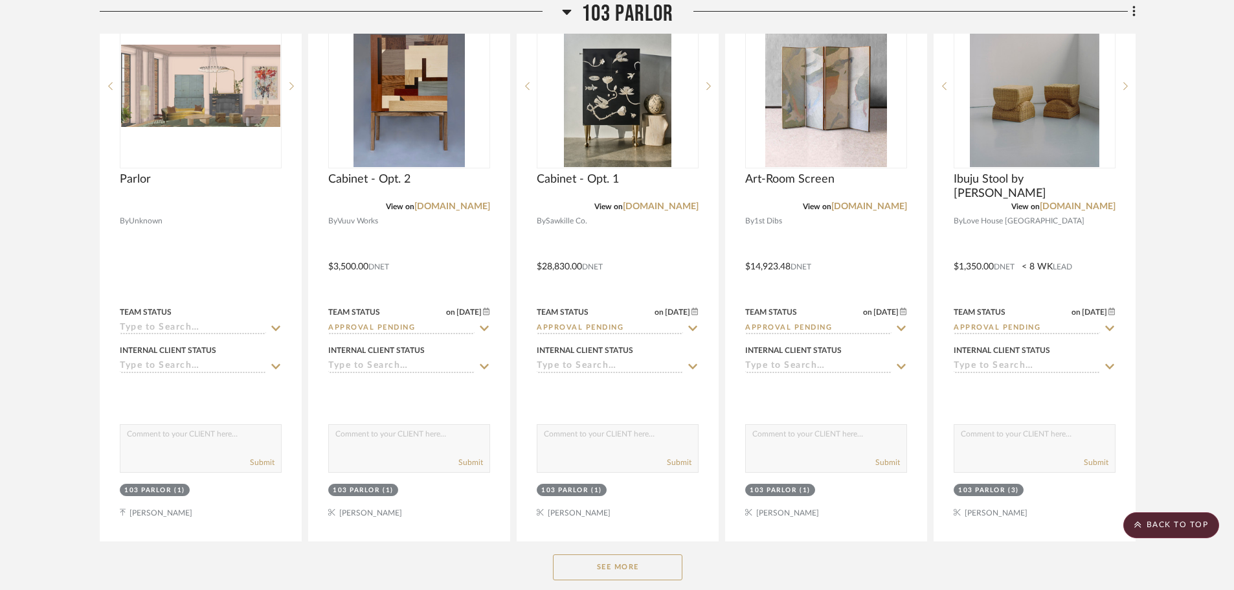
scroll to position [16700, 0]
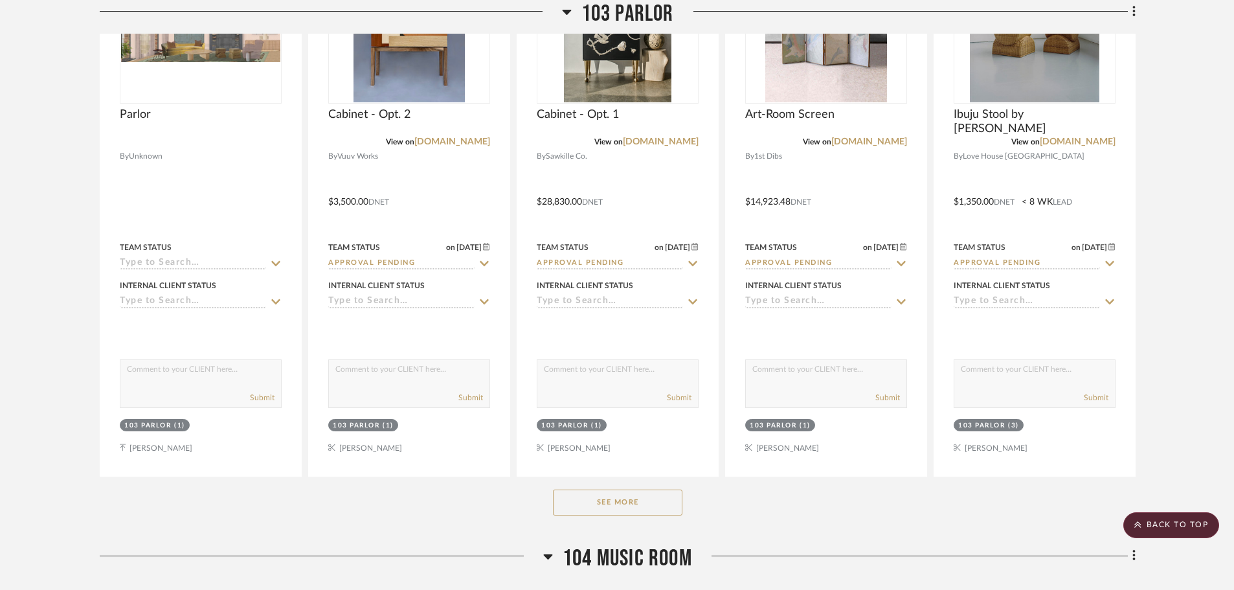
click at [666, 507] on button "See More" at bounding box center [617, 502] width 129 height 26
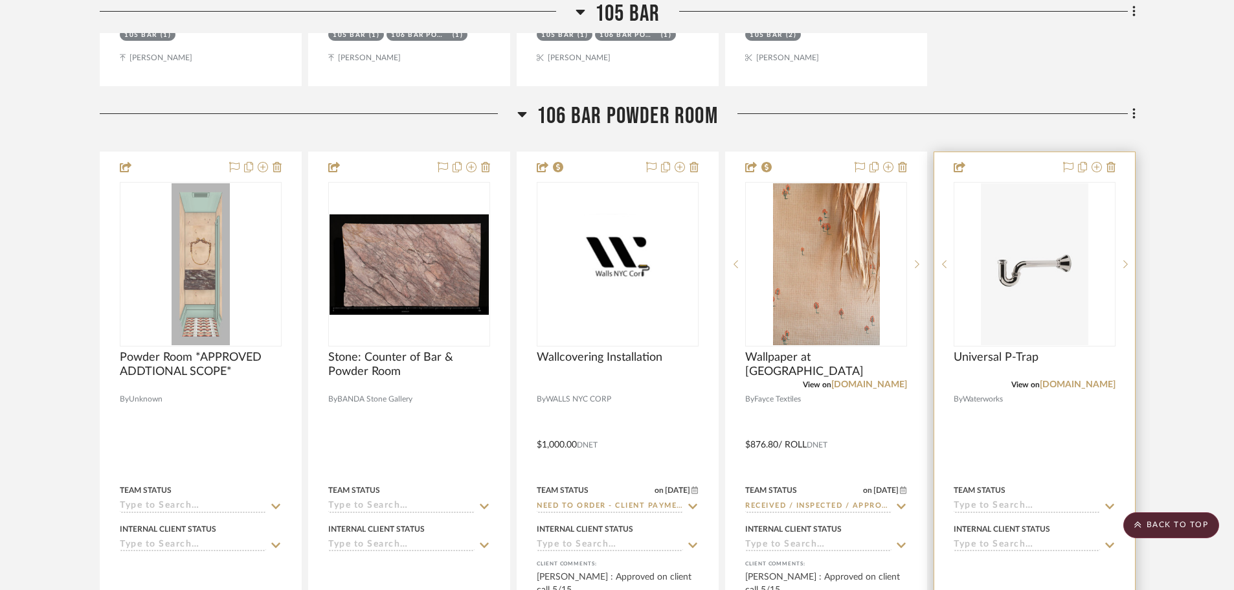
scroll to position [21490, 0]
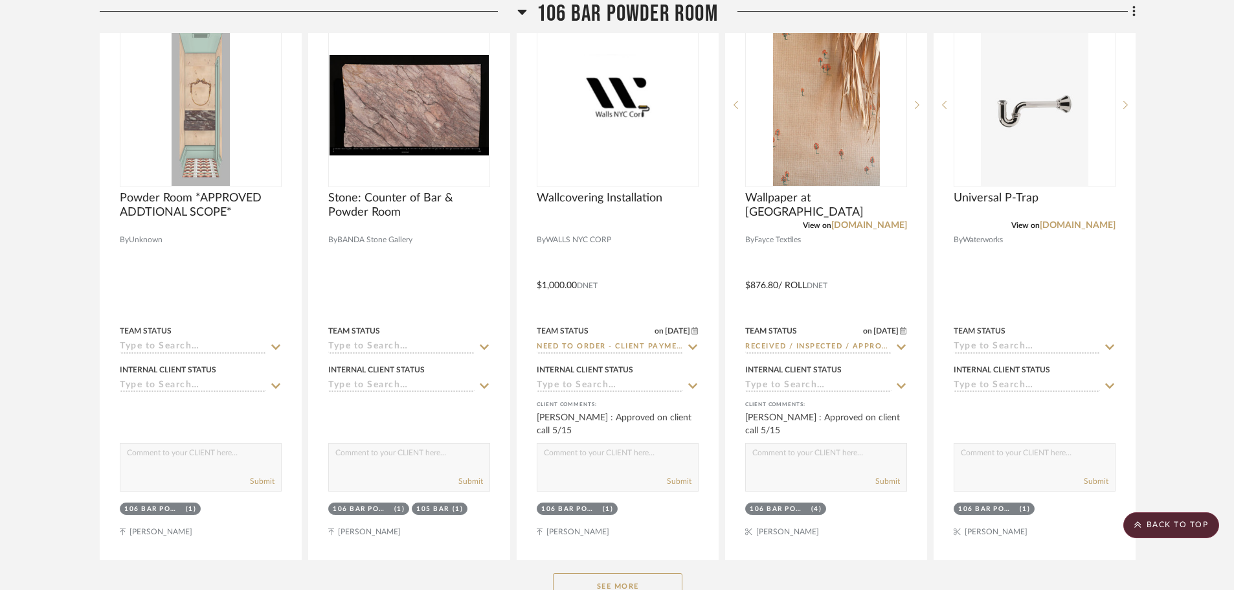
click at [662, 577] on button "See More" at bounding box center [617, 586] width 129 height 26
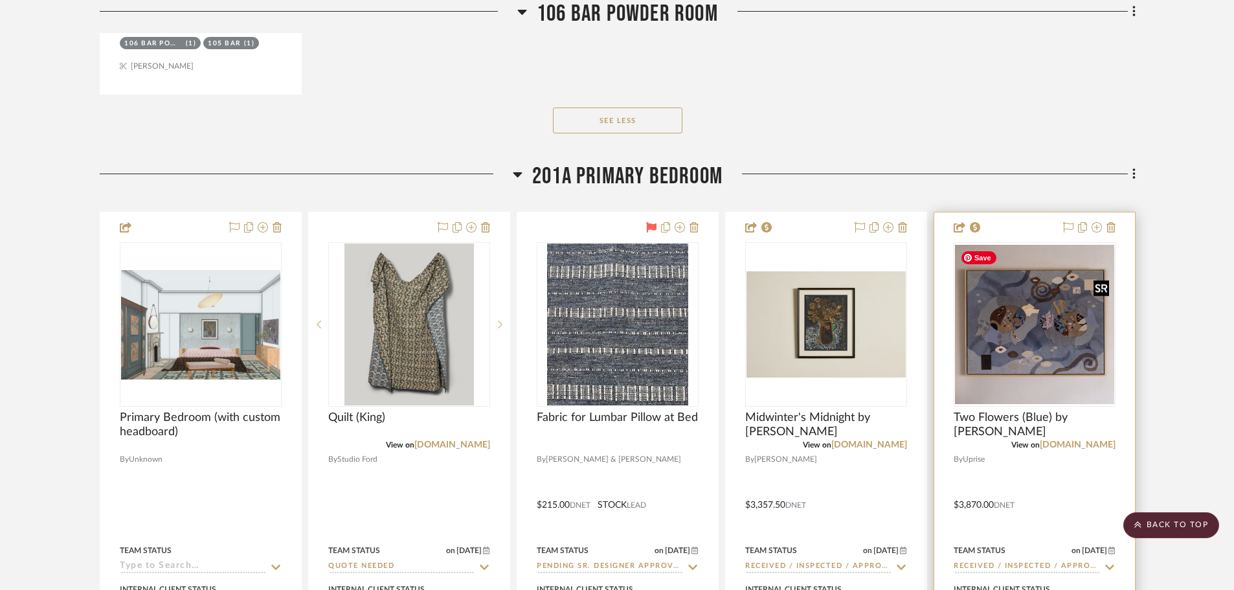
scroll to position [22655, 0]
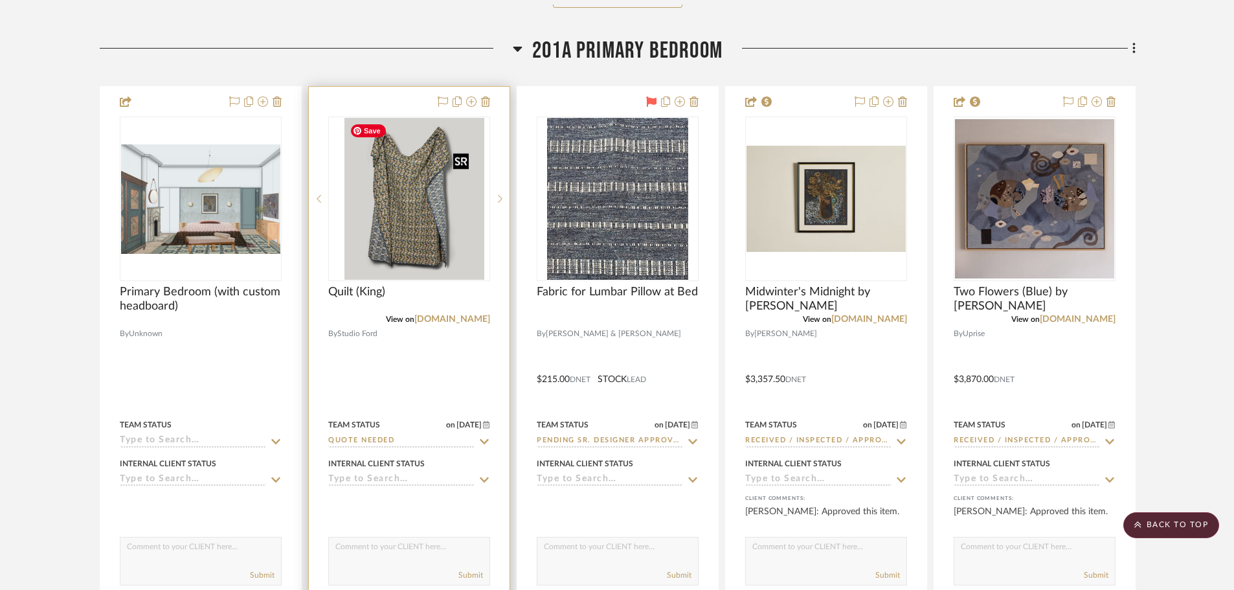
click at [419, 243] on div at bounding box center [409, 199] width 162 height 164
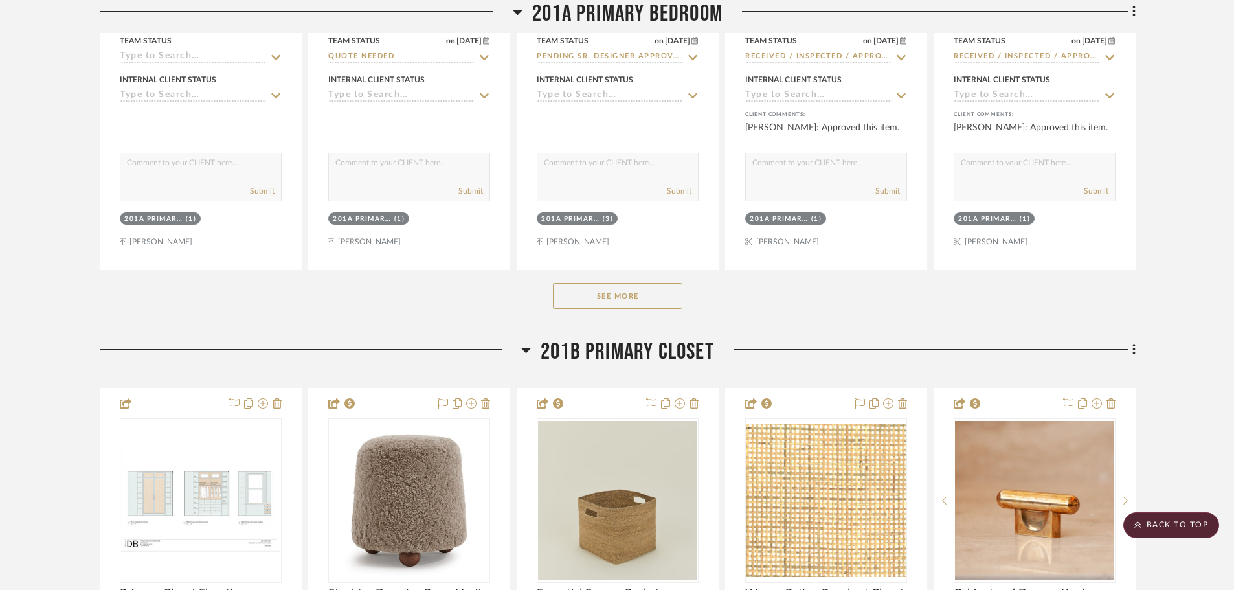
scroll to position [23044, 0]
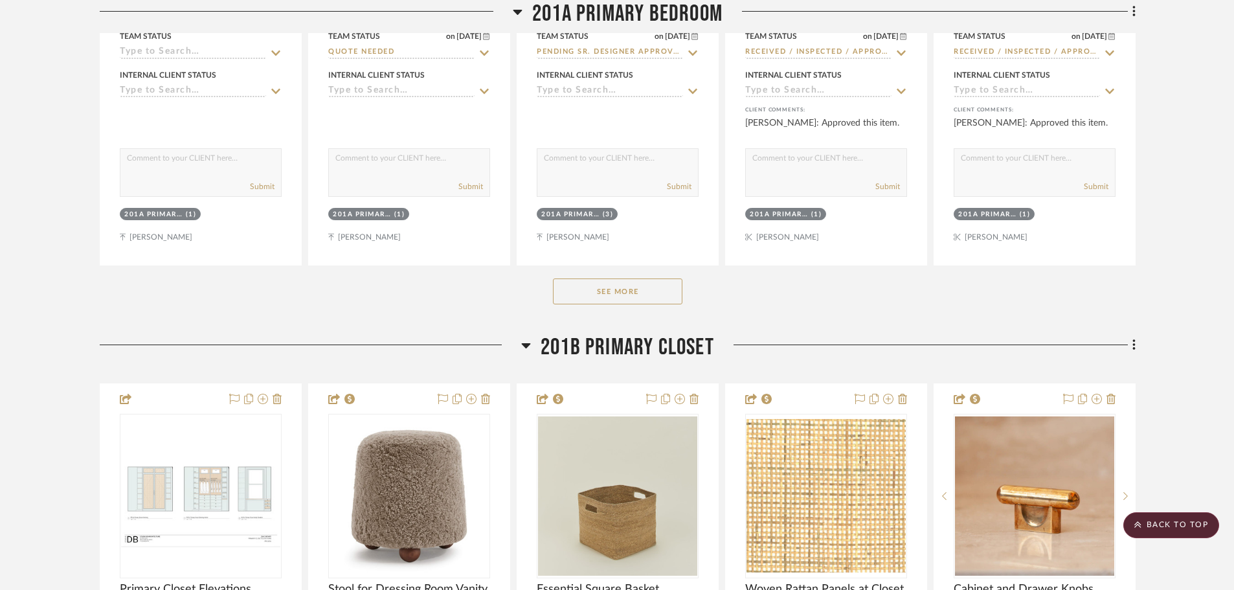
click at [615, 288] on button "See More" at bounding box center [617, 291] width 129 height 26
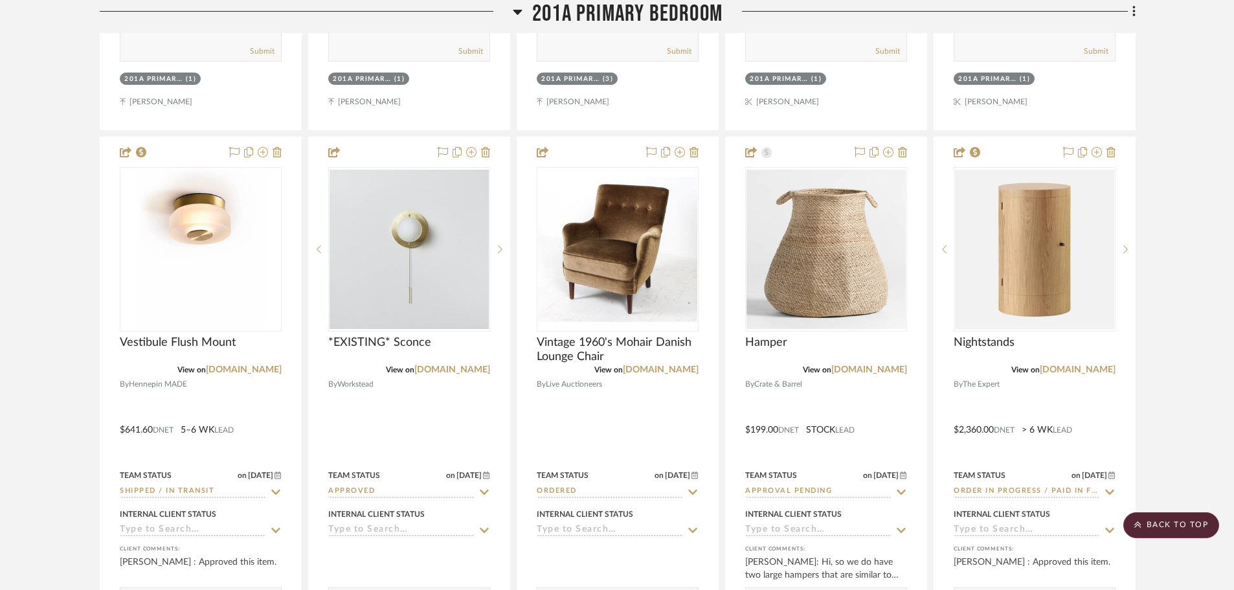
scroll to position [23173, 0]
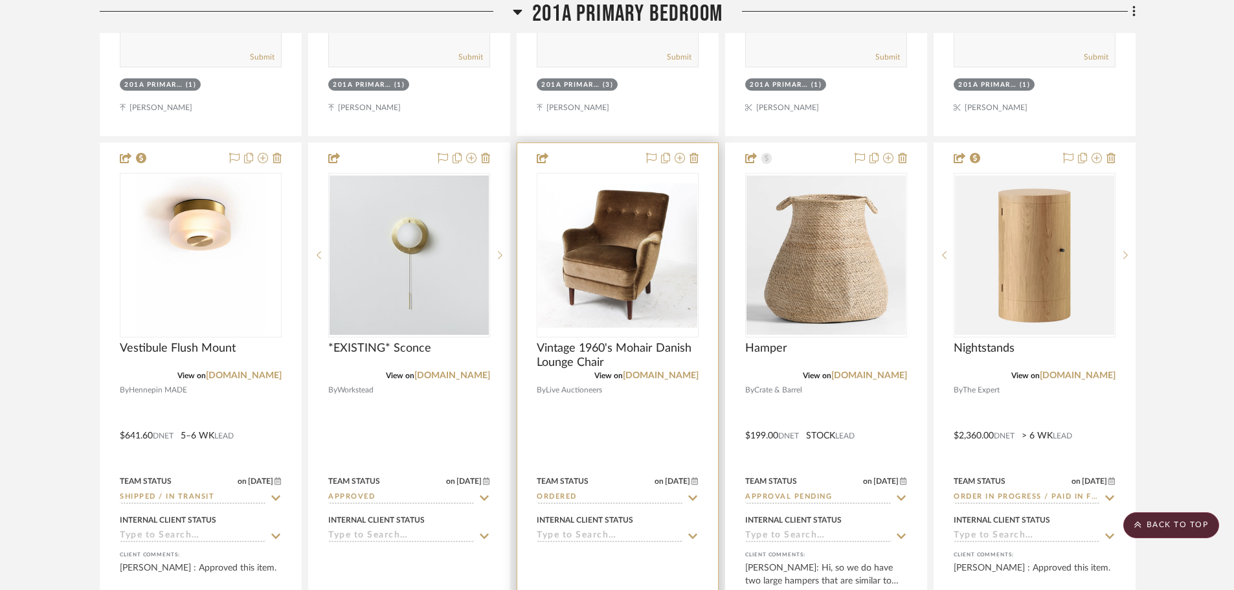
click at [689, 494] on icon at bounding box center [693, 498] width 12 height 10
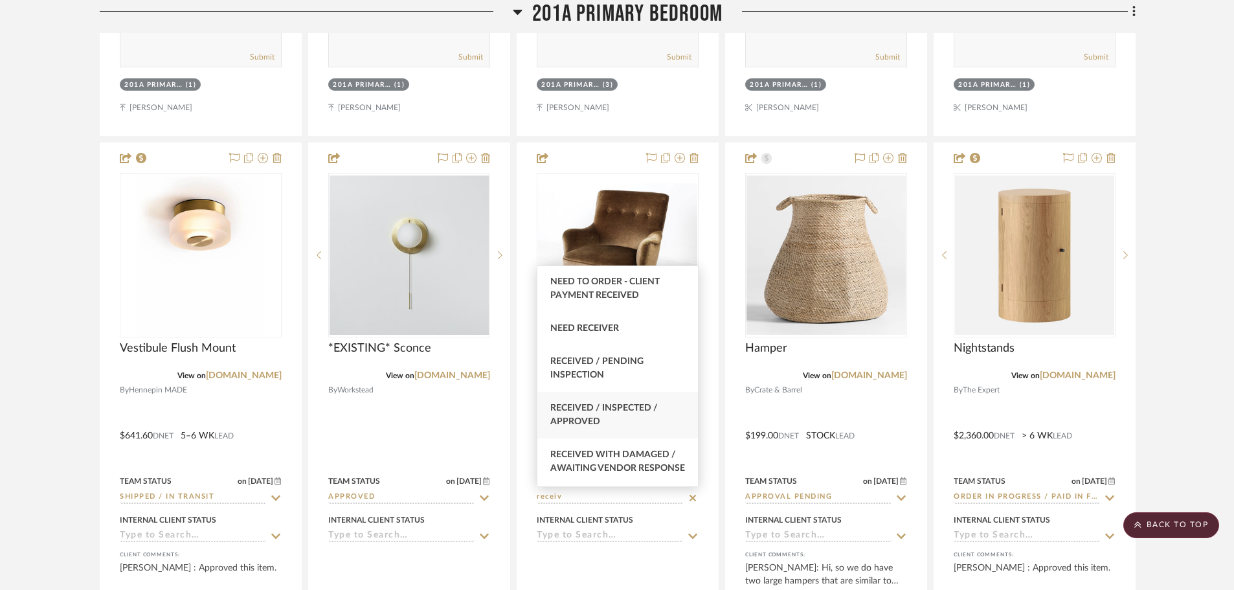
scroll to position [65, 0]
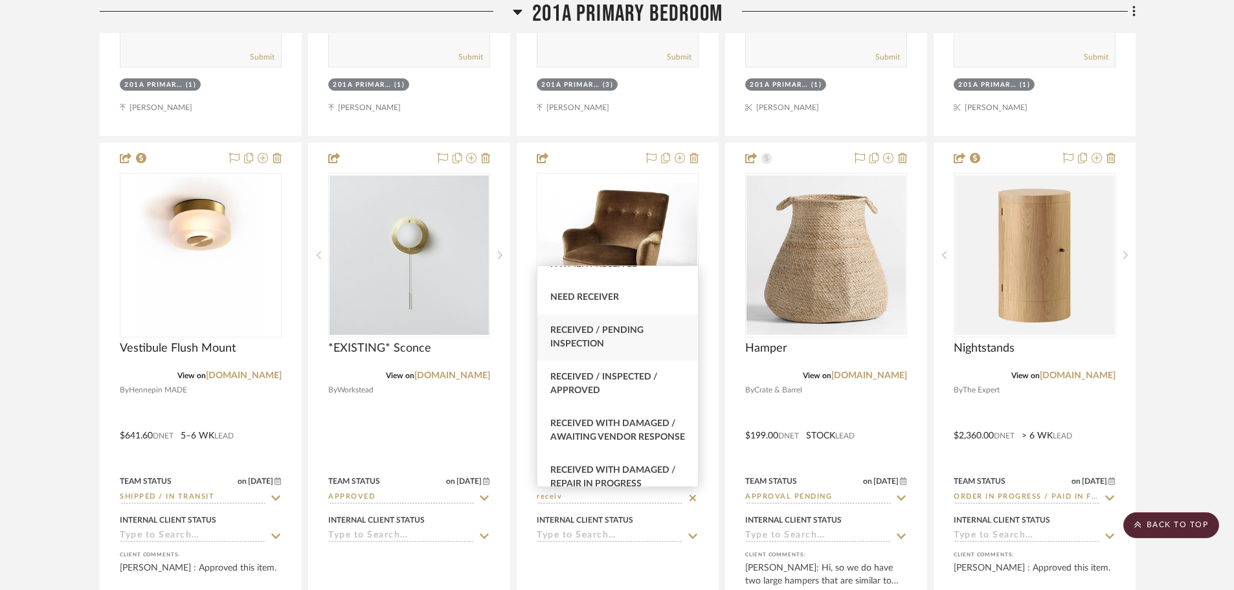
type input "receiv"
click at [633, 334] on span "Received / Pending Inspection" at bounding box center [596, 337] width 93 height 23
type input "[DATE]"
type input "Received / Pending Inspection"
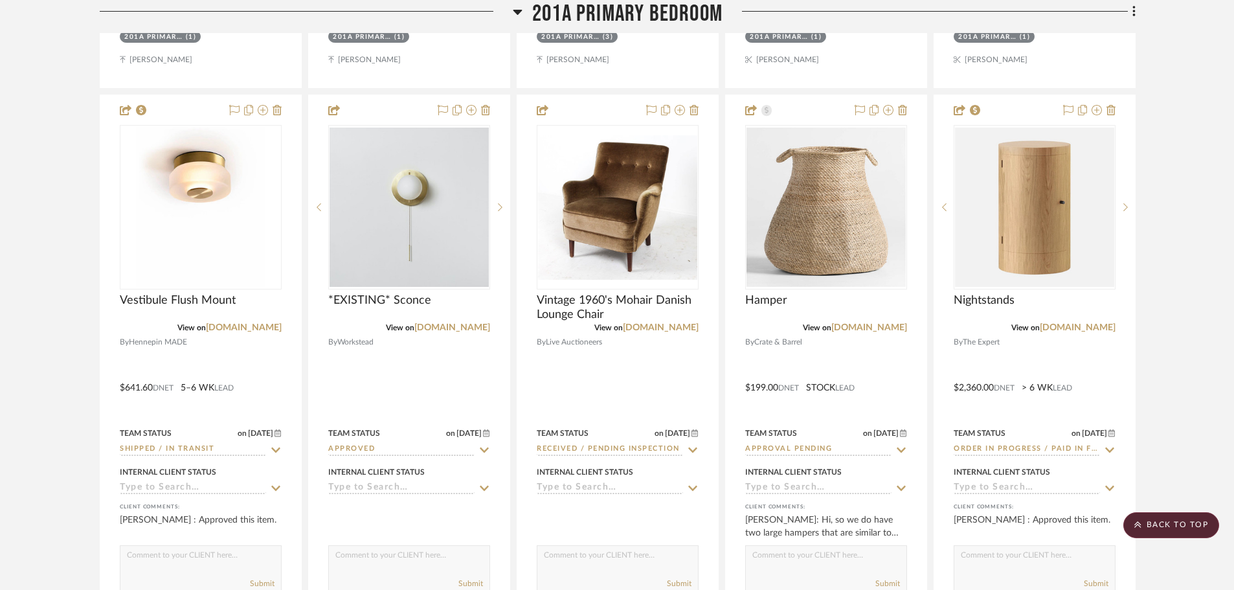
scroll to position [23238, 0]
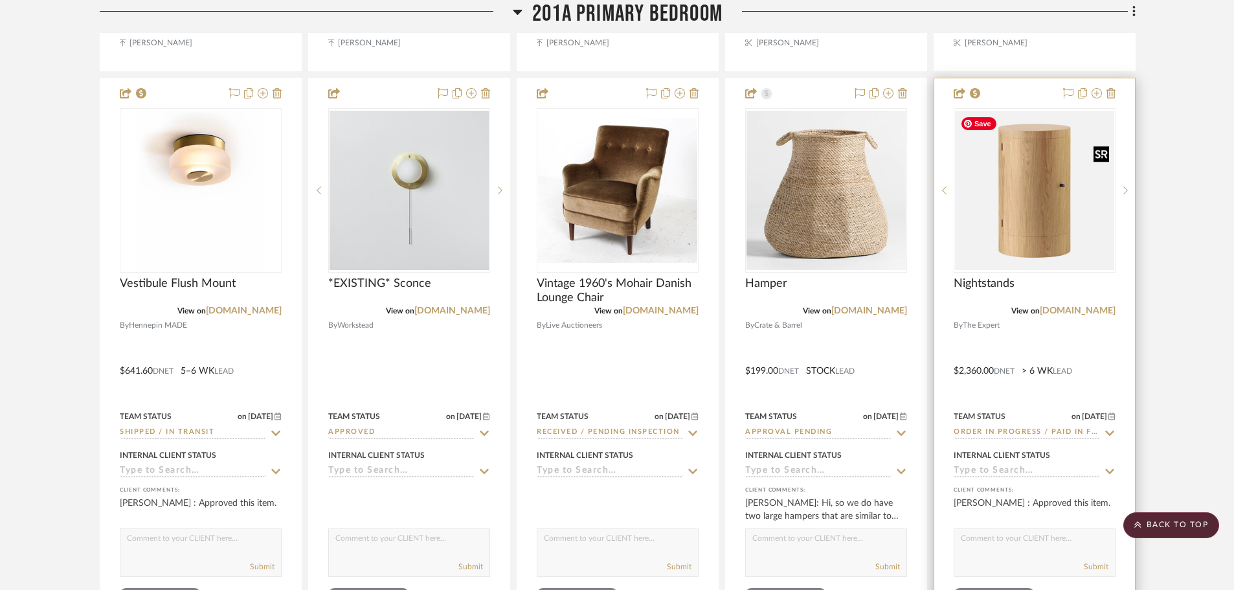
click at [1104, 217] on img "0" at bounding box center [1034, 190] width 159 height 159
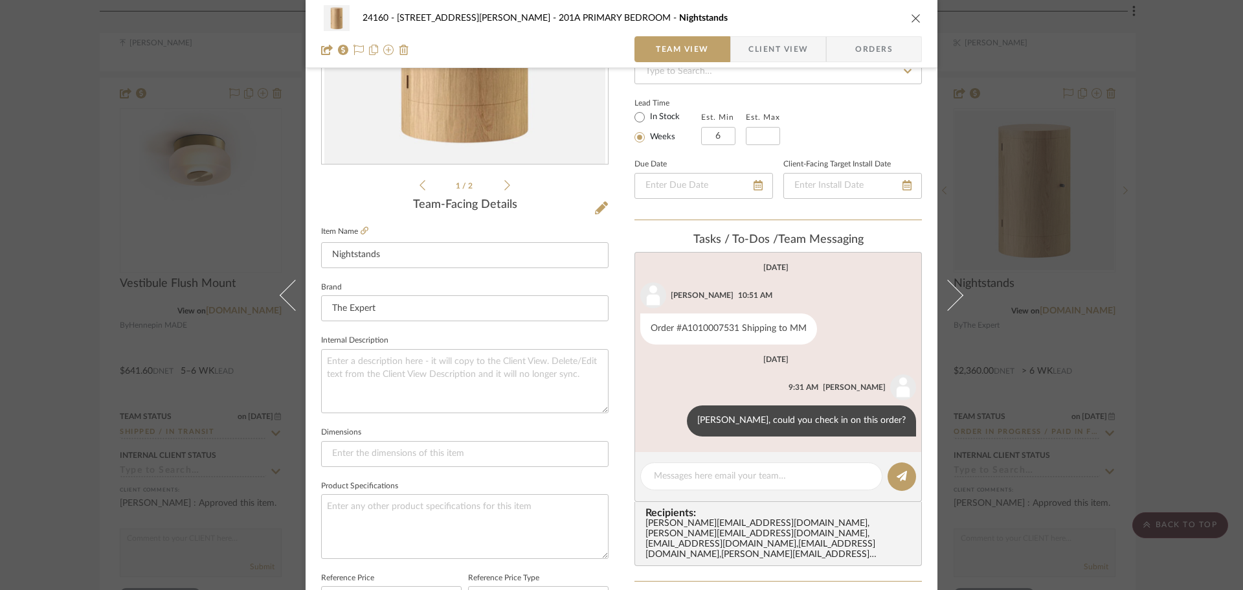
scroll to position [194, 0]
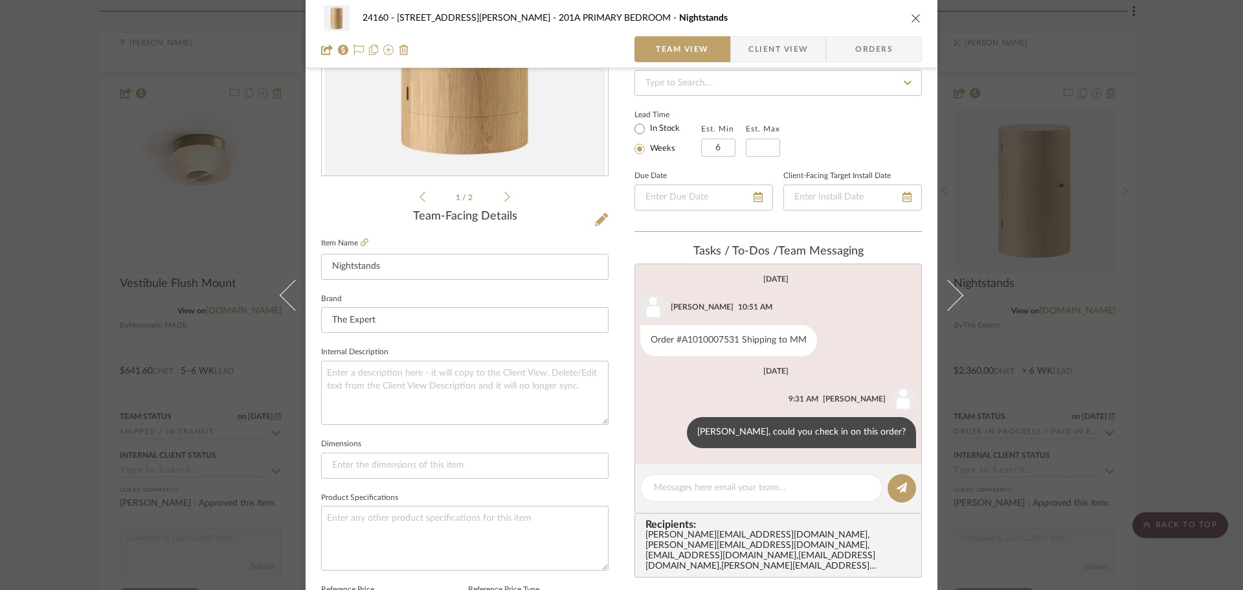
click at [1157, 282] on div "24160 - [STREET_ADDRESS][PERSON_NAME] PRIMARY BEDROOM Nightstands Team View Cli…" at bounding box center [621, 295] width 1243 height 590
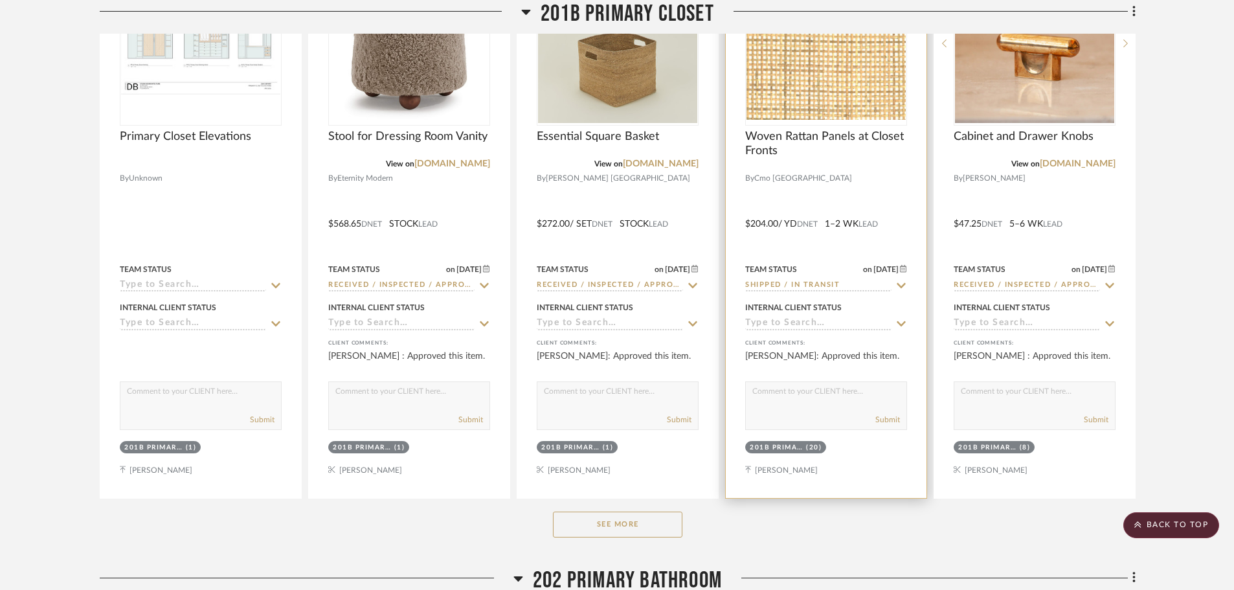
scroll to position [25245, 0]
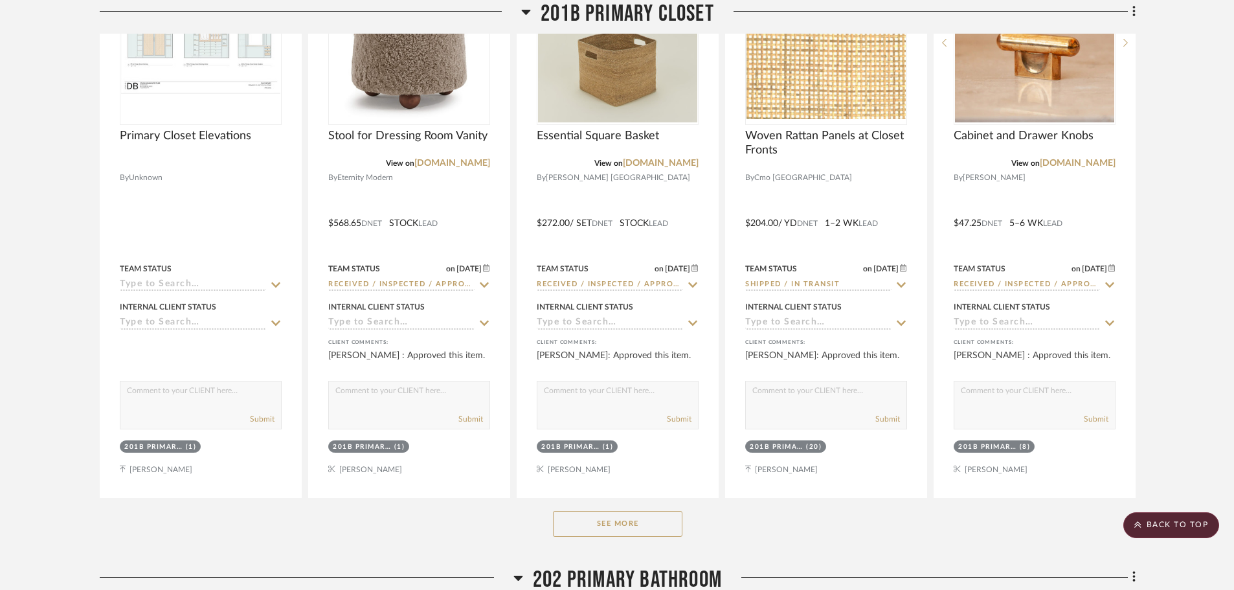
click at [673, 516] on button "See More" at bounding box center [617, 524] width 129 height 26
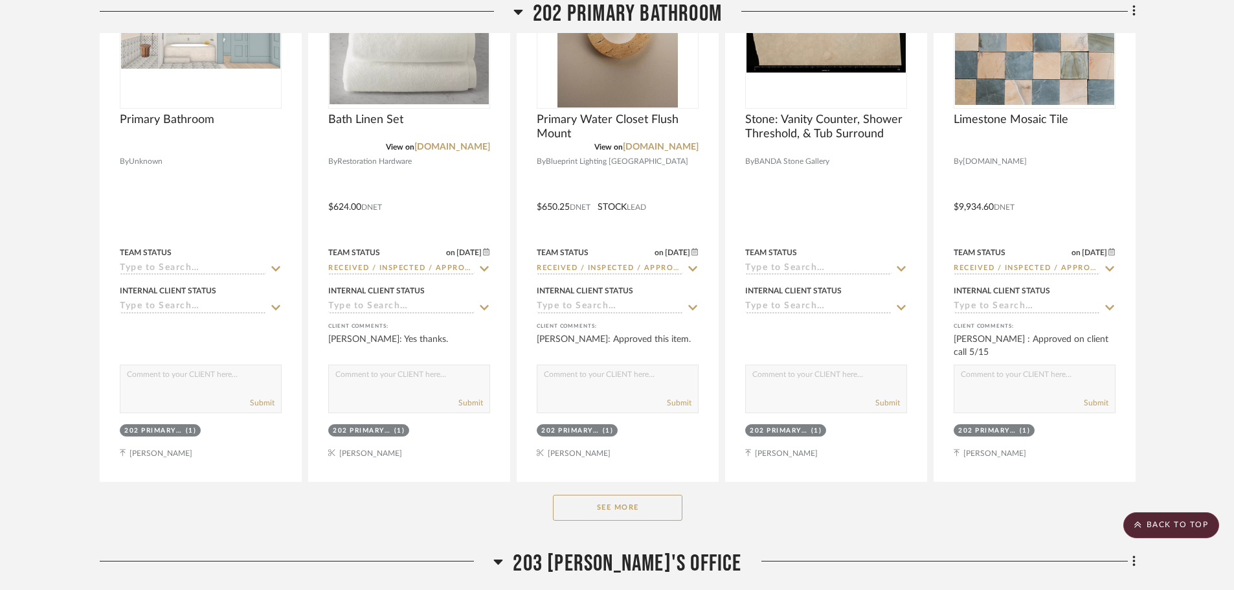
scroll to position [26669, 0]
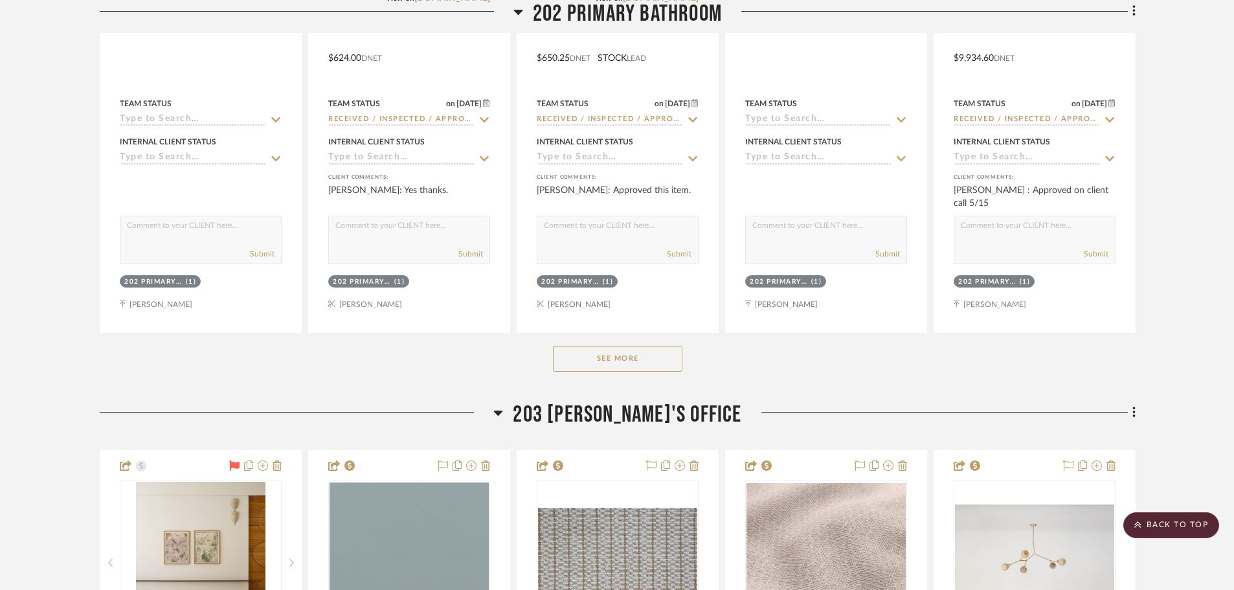
click at [657, 360] on button "See More" at bounding box center [617, 359] width 129 height 26
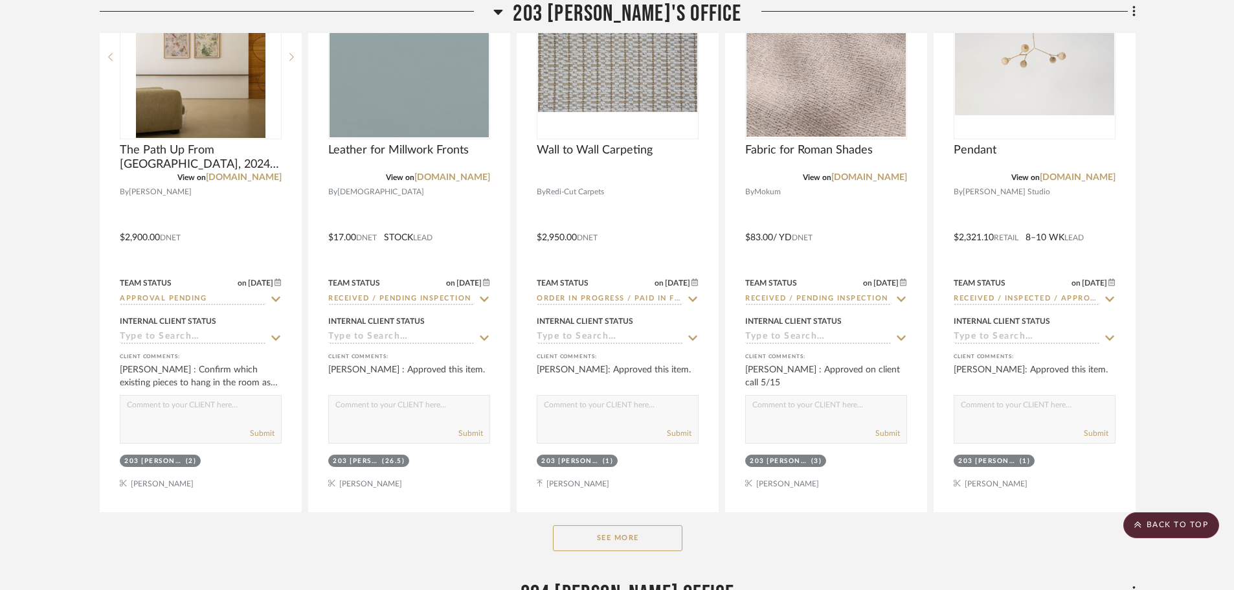
scroll to position [27899, 0]
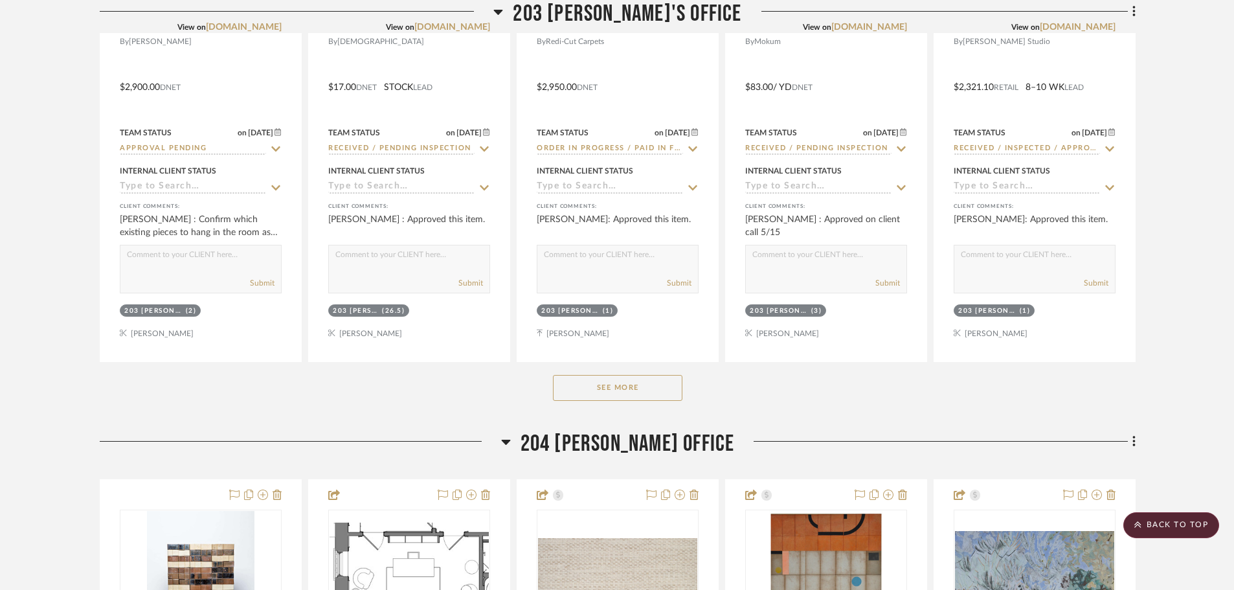
click at [640, 390] on button "See More" at bounding box center [617, 388] width 129 height 26
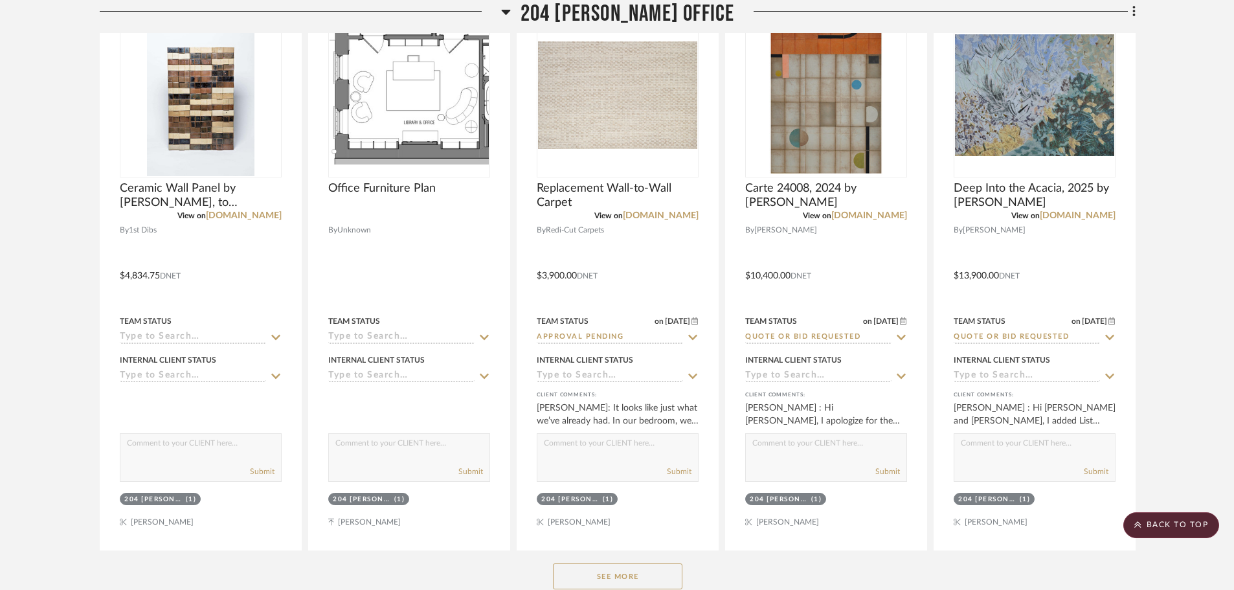
scroll to position [29064, 0]
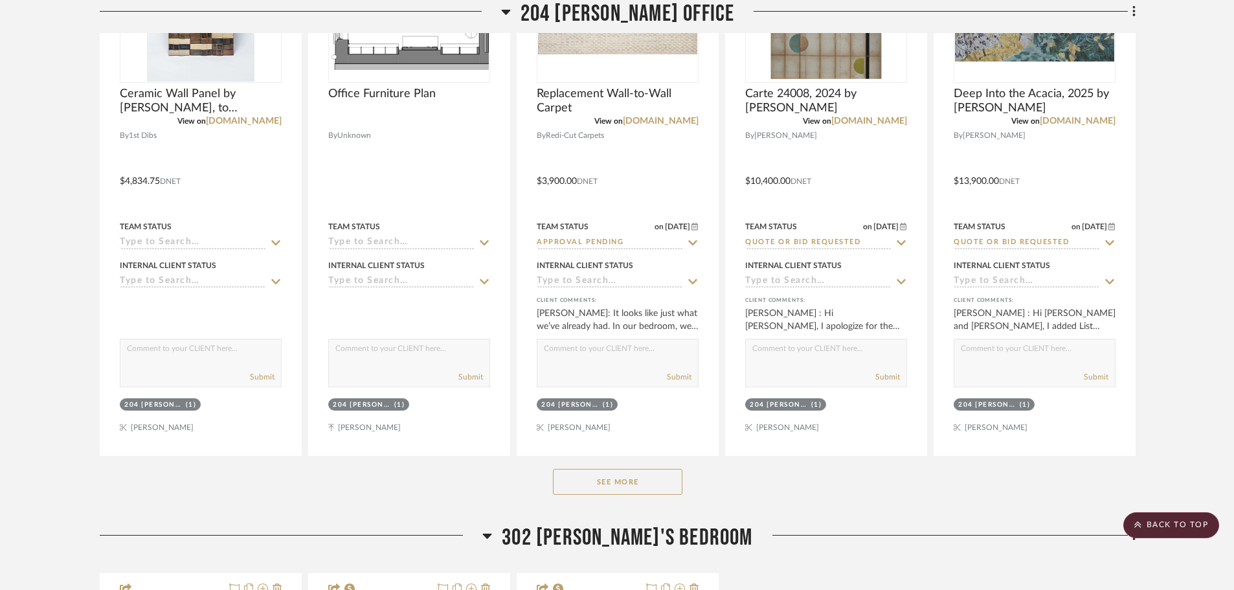
click at [638, 493] on button "See More" at bounding box center [617, 482] width 129 height 26
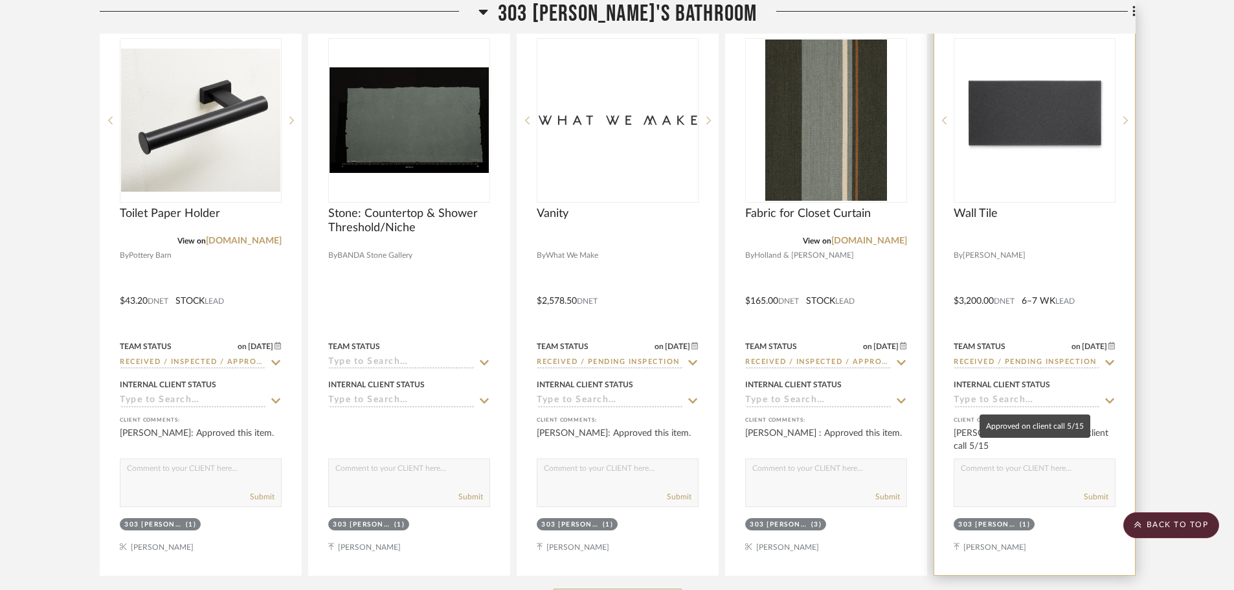
scroll to position [31523, 0]
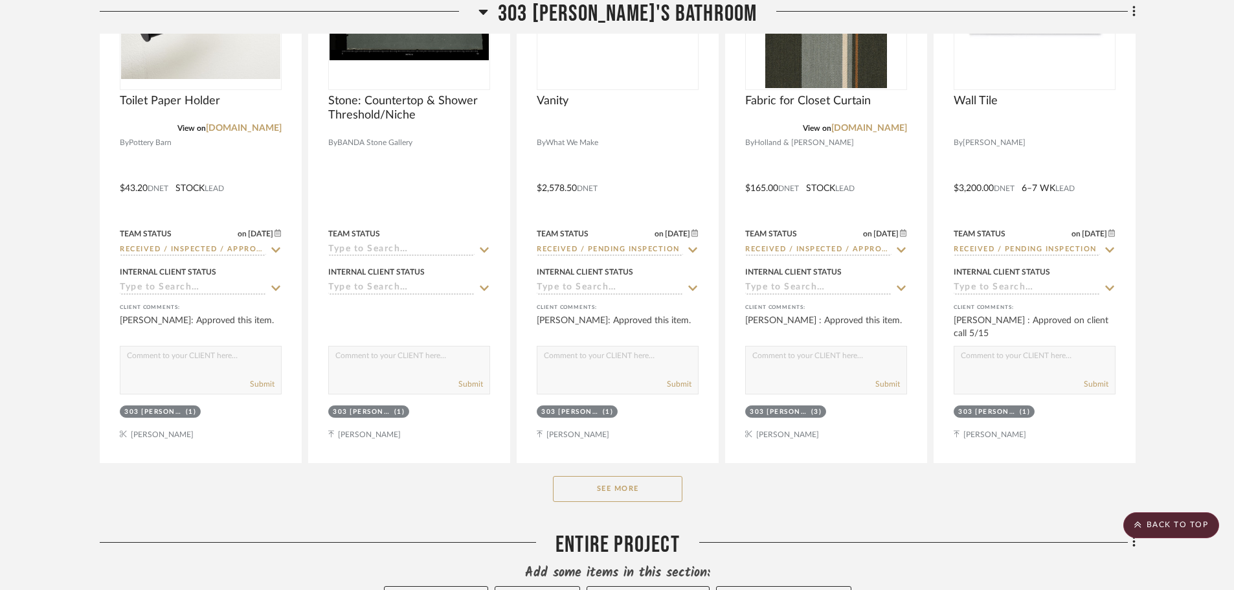
click at [632, 495] on button "See More" at bounding box center [617, 489] width 129 height 26
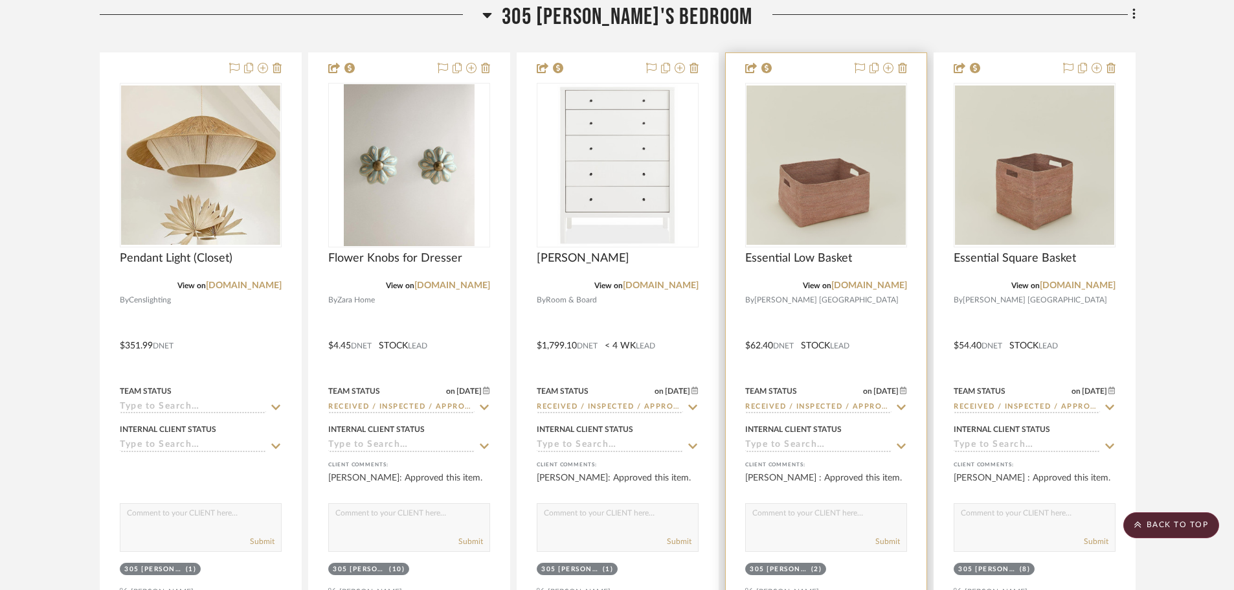
scroll to position [33336, 0]
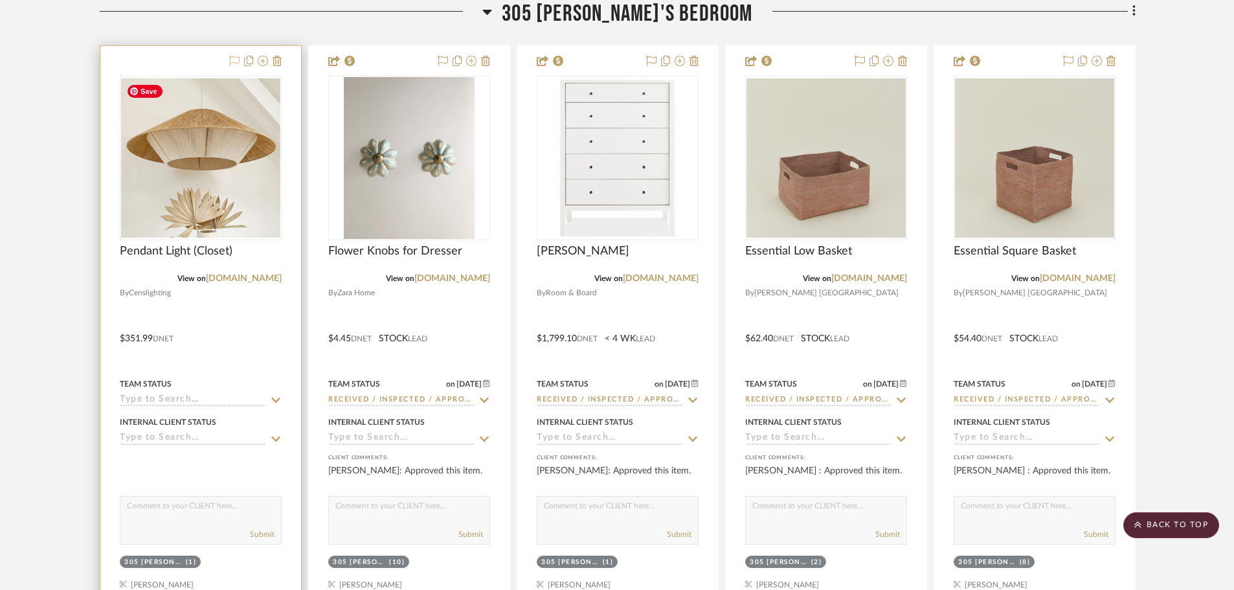
click at [234, 63] on icon at bounding box center [234, 61] width 10 height 10
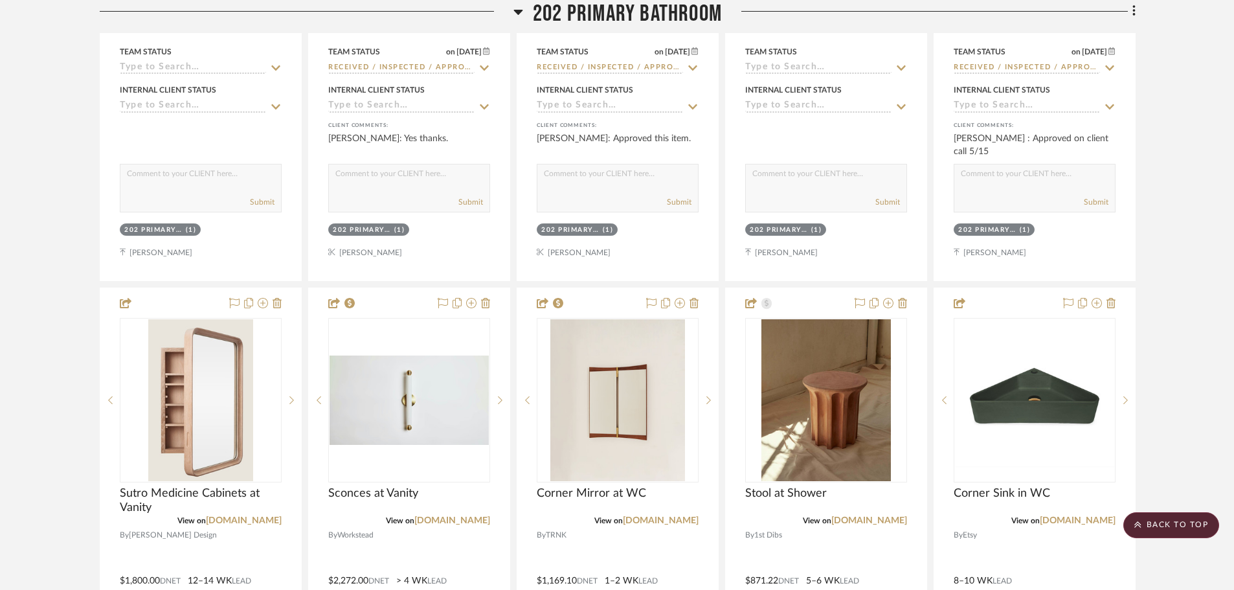
scroll to position [26410, 0]
